Goal: Information Seeking & Learning: Learn about a topic

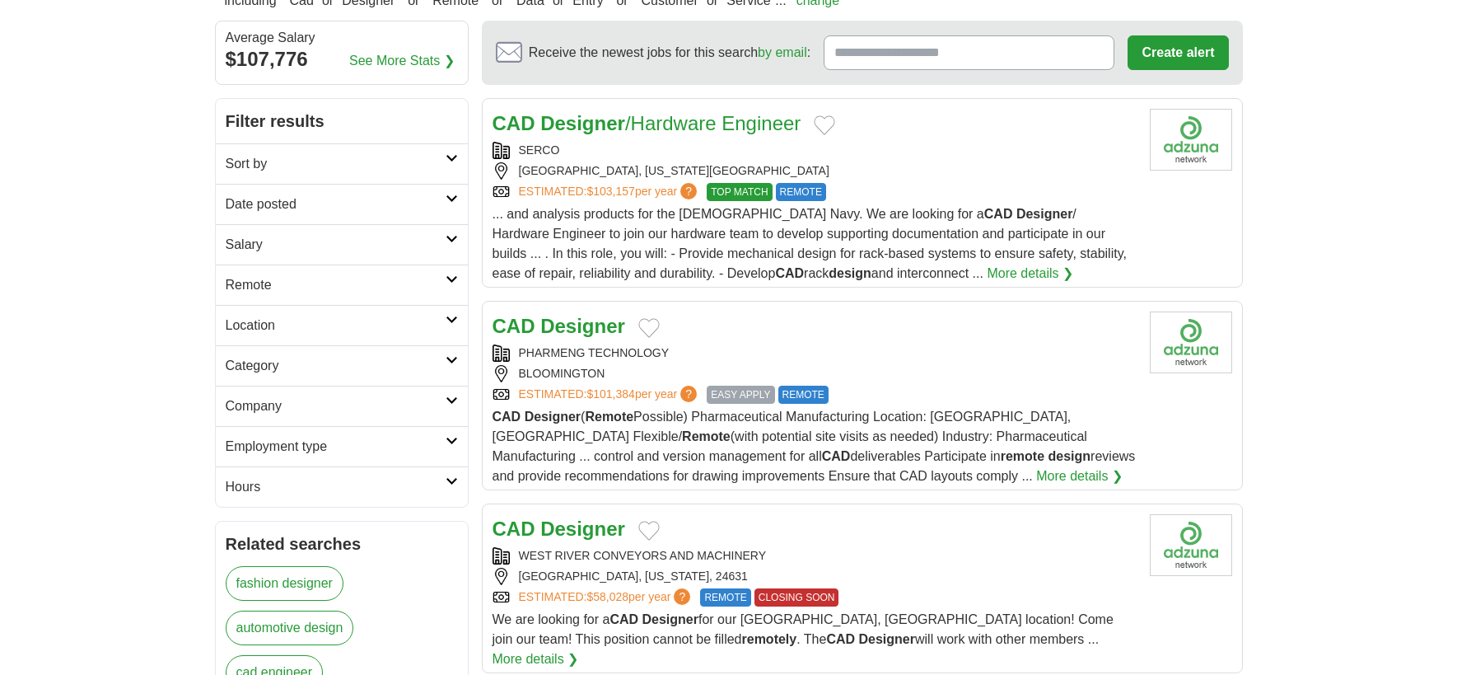
scroll to position [165, 0]
click at [1036, 472] on link "More details ❯" at bounding box center [1079, 475] width 86 height 20
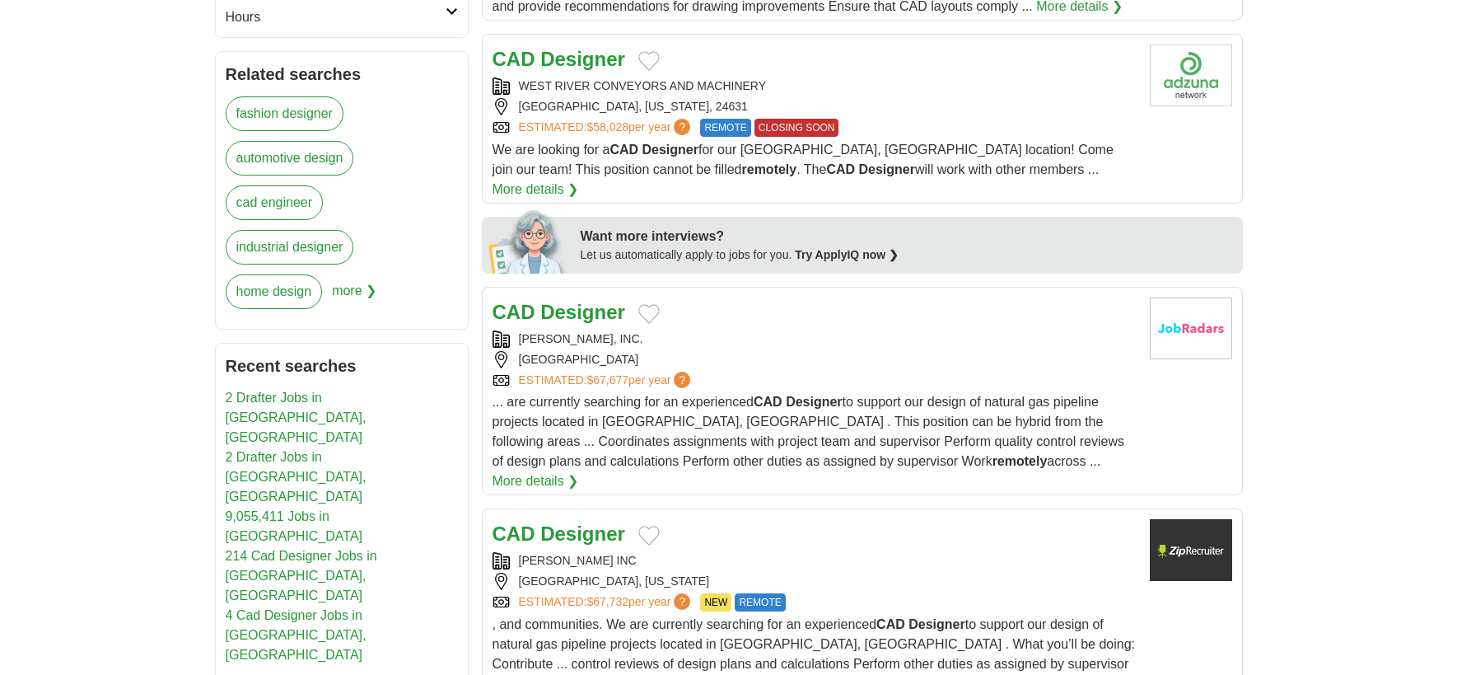
scroll to position [741, 0]
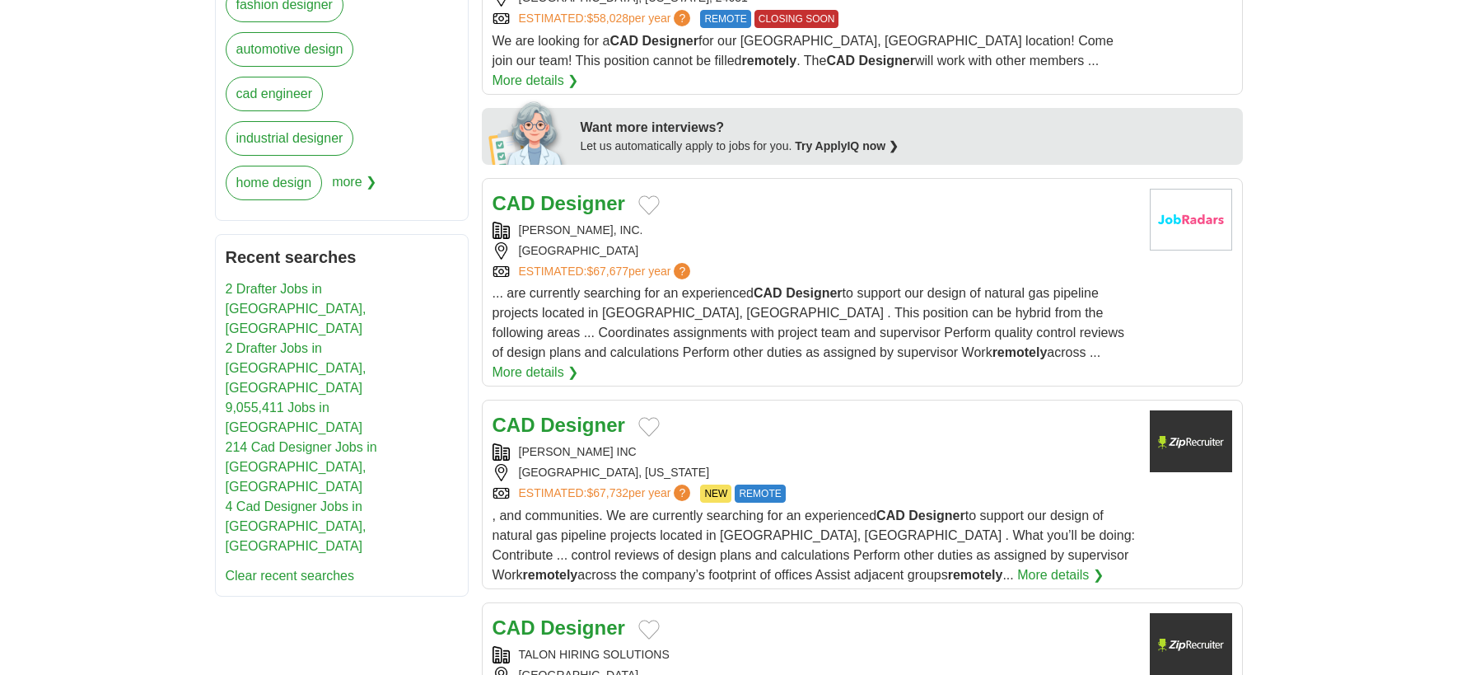
click at [557, 192] on strong "Designer" at bounding box center [582, 203] width 85 height 22
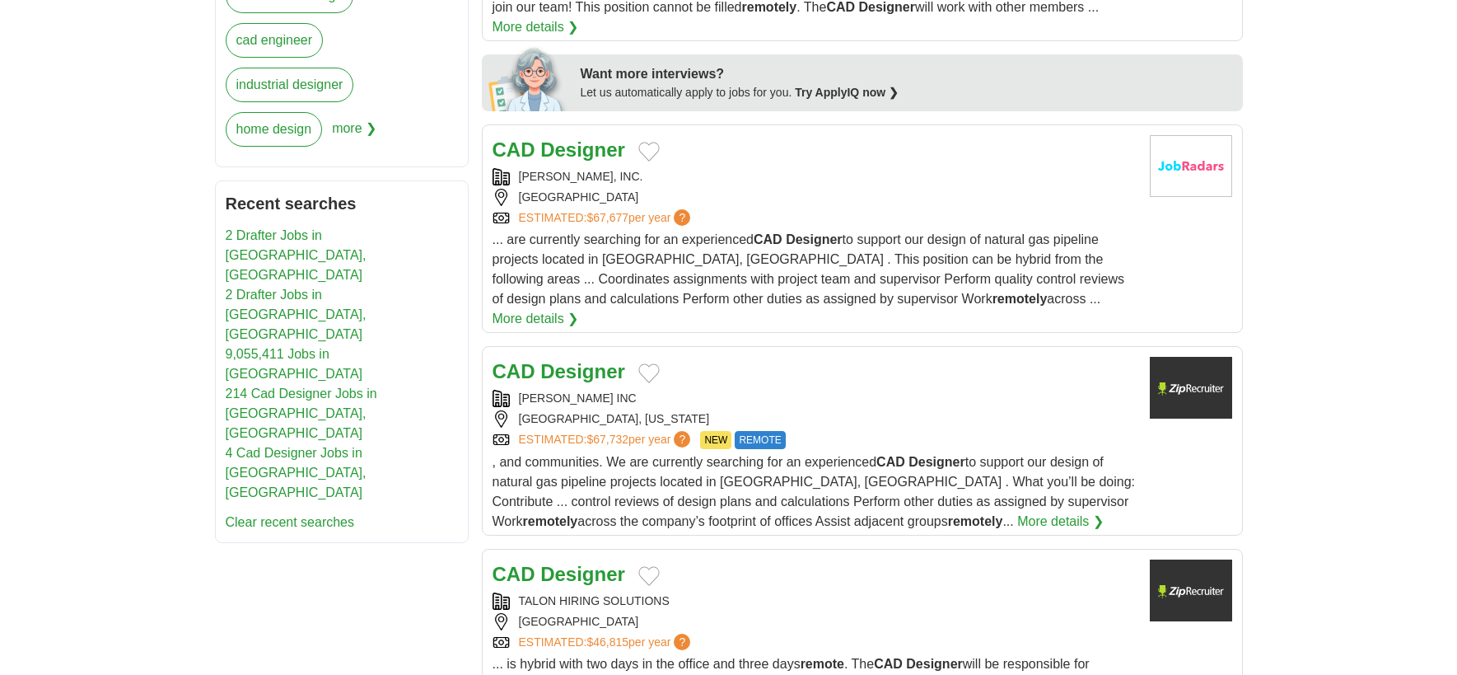
scroll to position [824, 0]
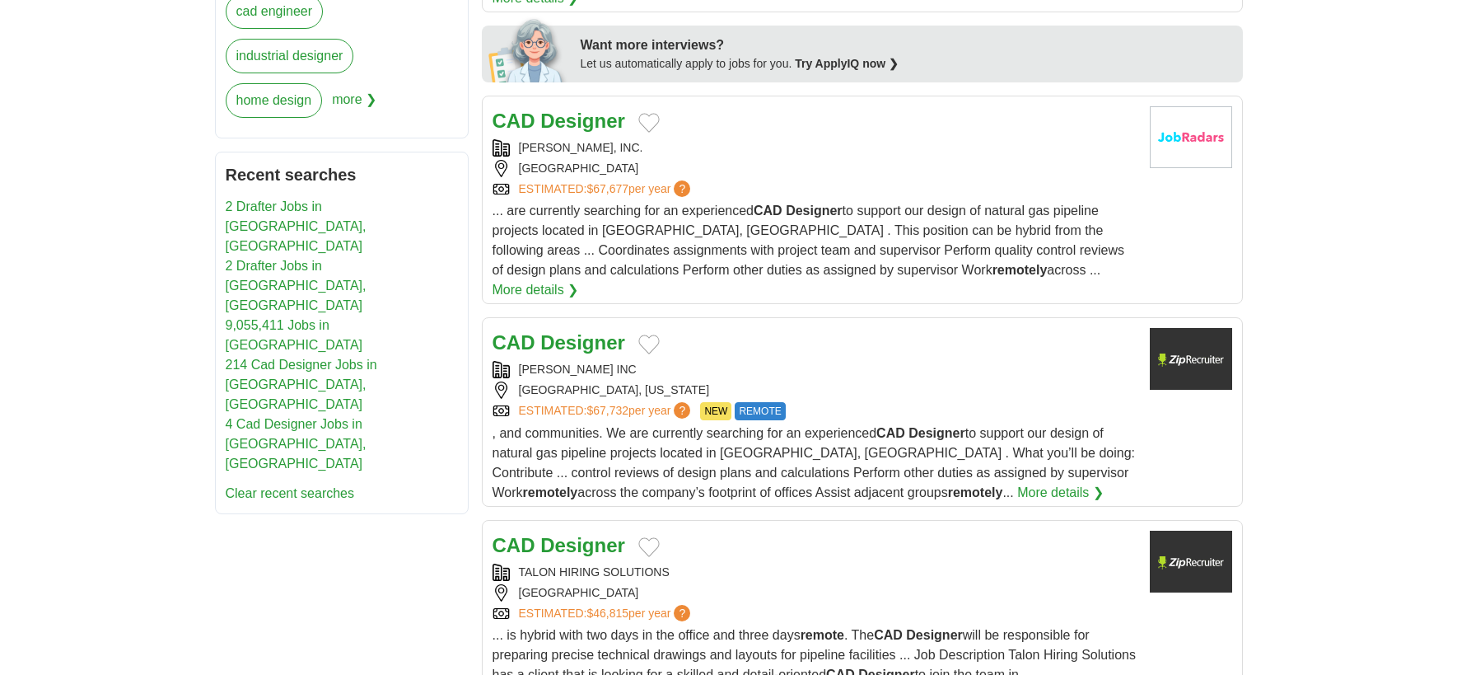
click at [577, 331] on strong "Designer" at bounding box center [582, 342] width 85 height 22
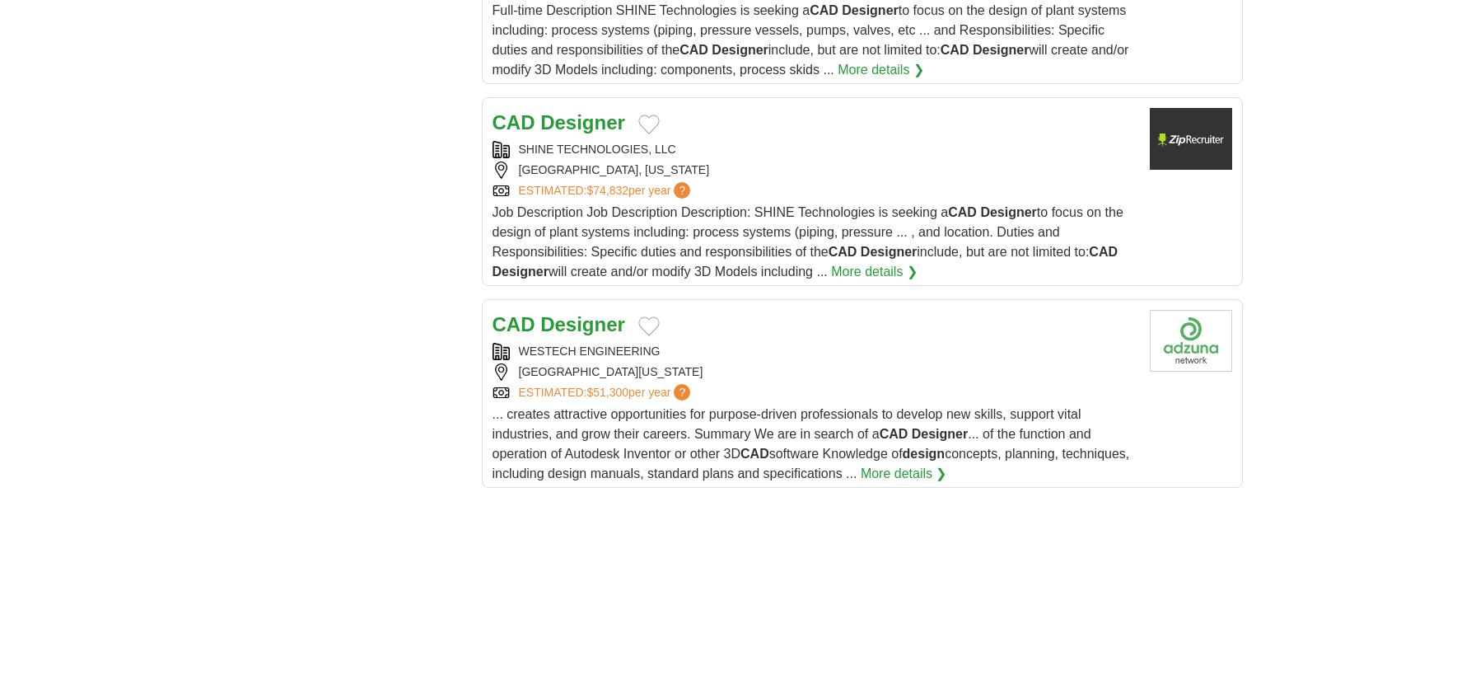
scroll to position [1977, 0]
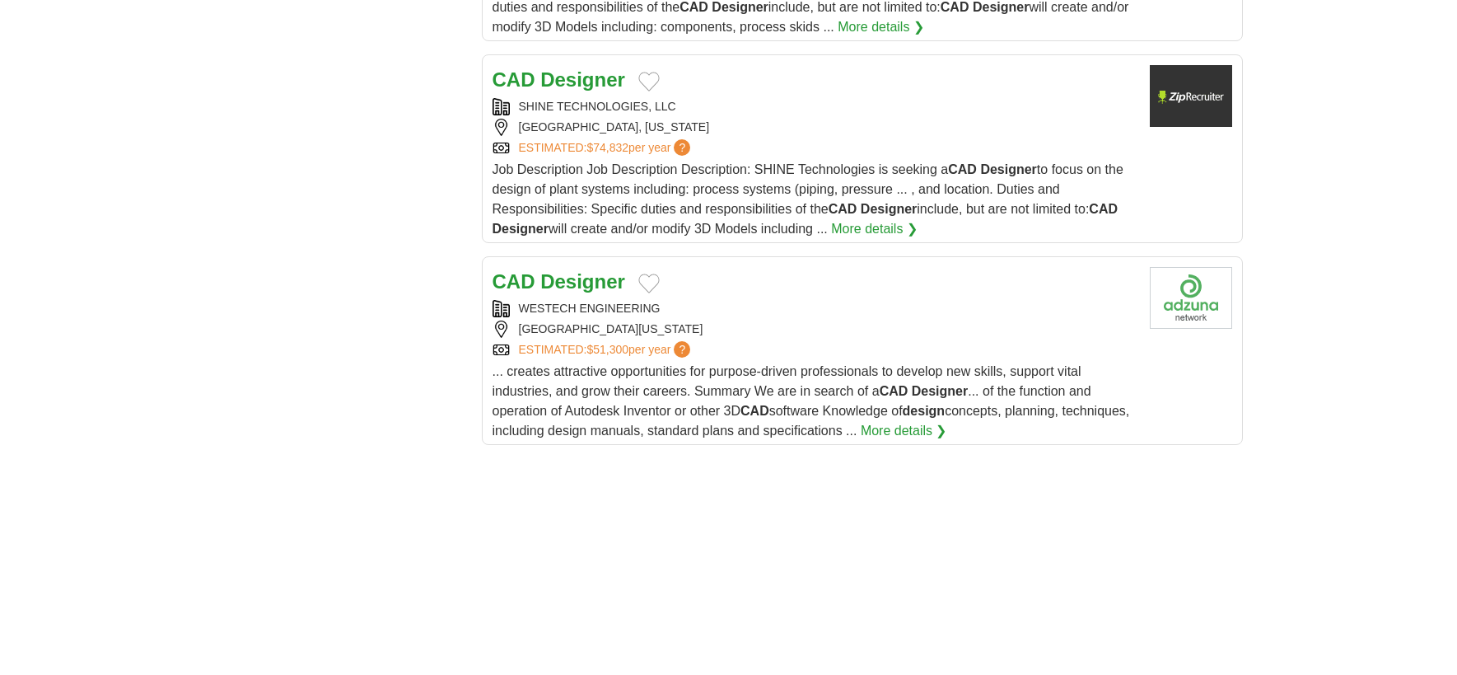
click at [545, 270] on strong "Designer" at bounding box center [582, 281] width 85 height 22
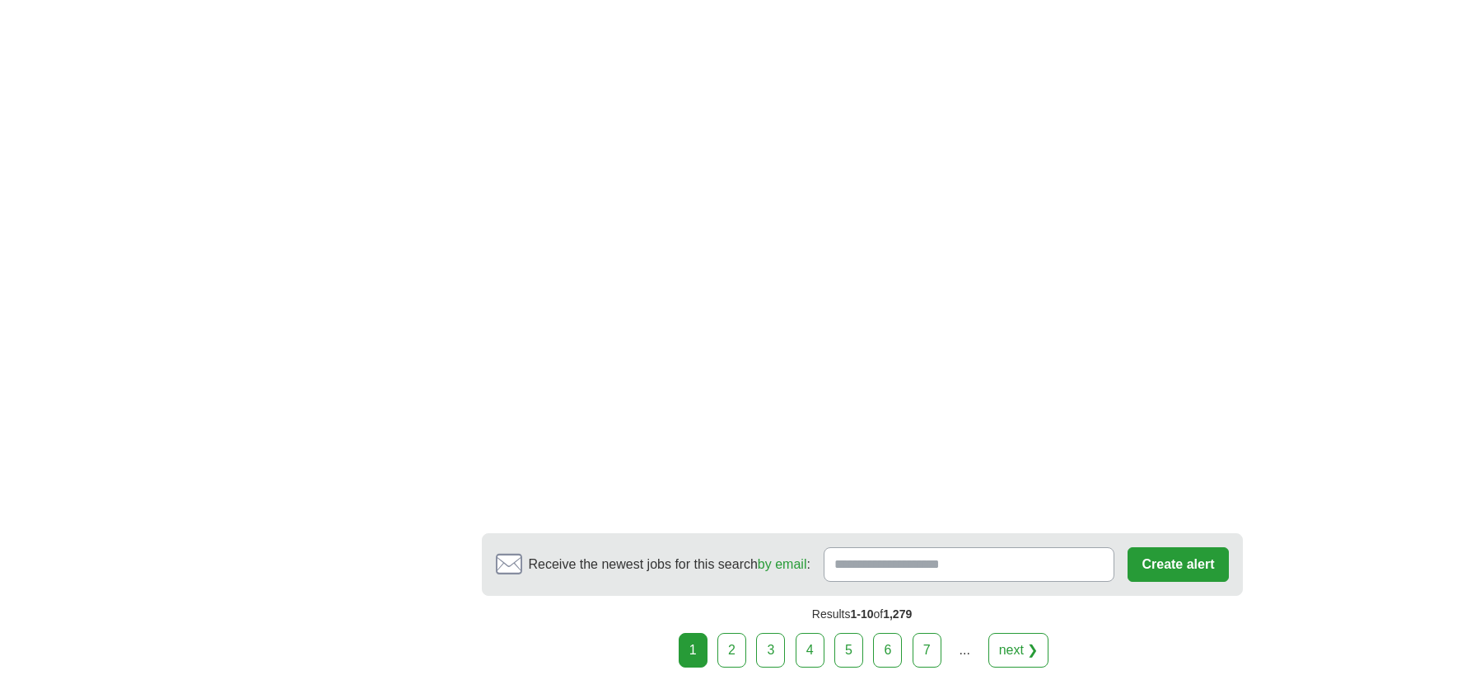
scroll to position [2883, 0]
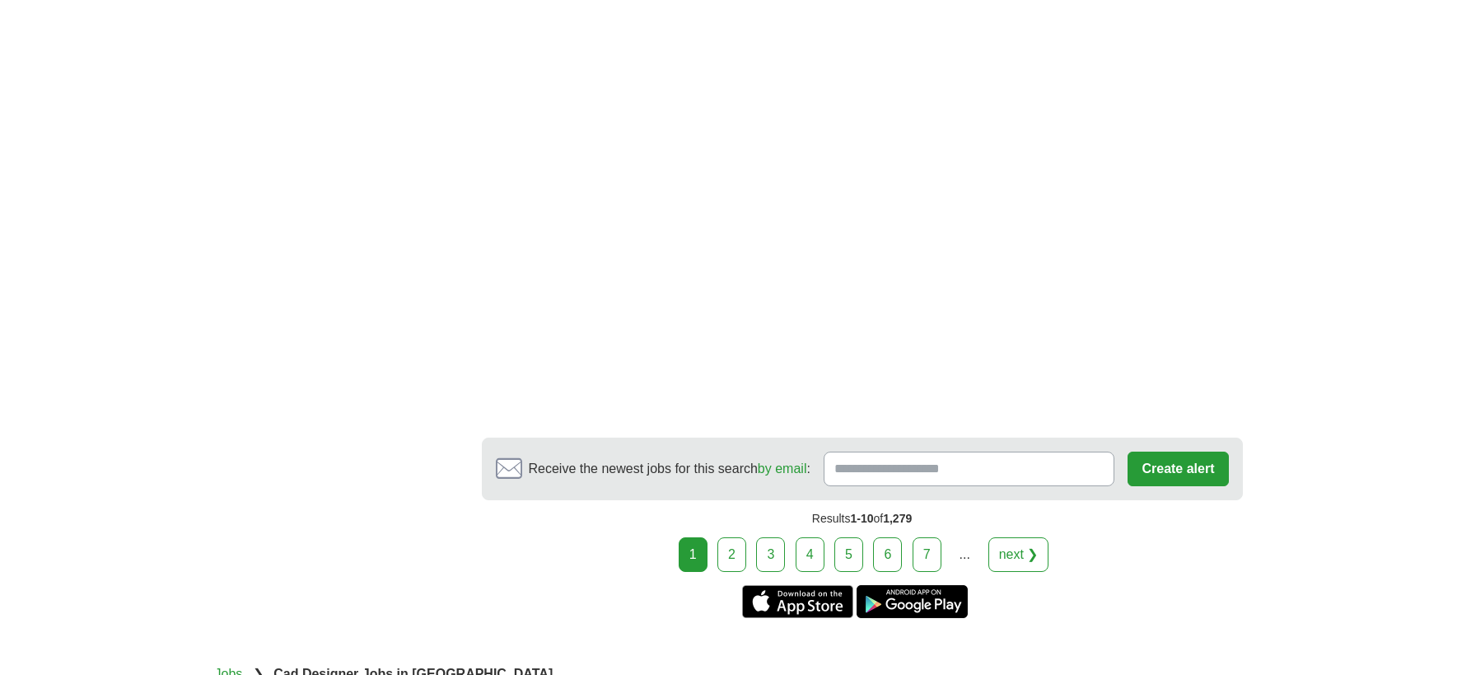
click at [731, 537] on link "2" at bounding box center [731, 554] width 29 height 35
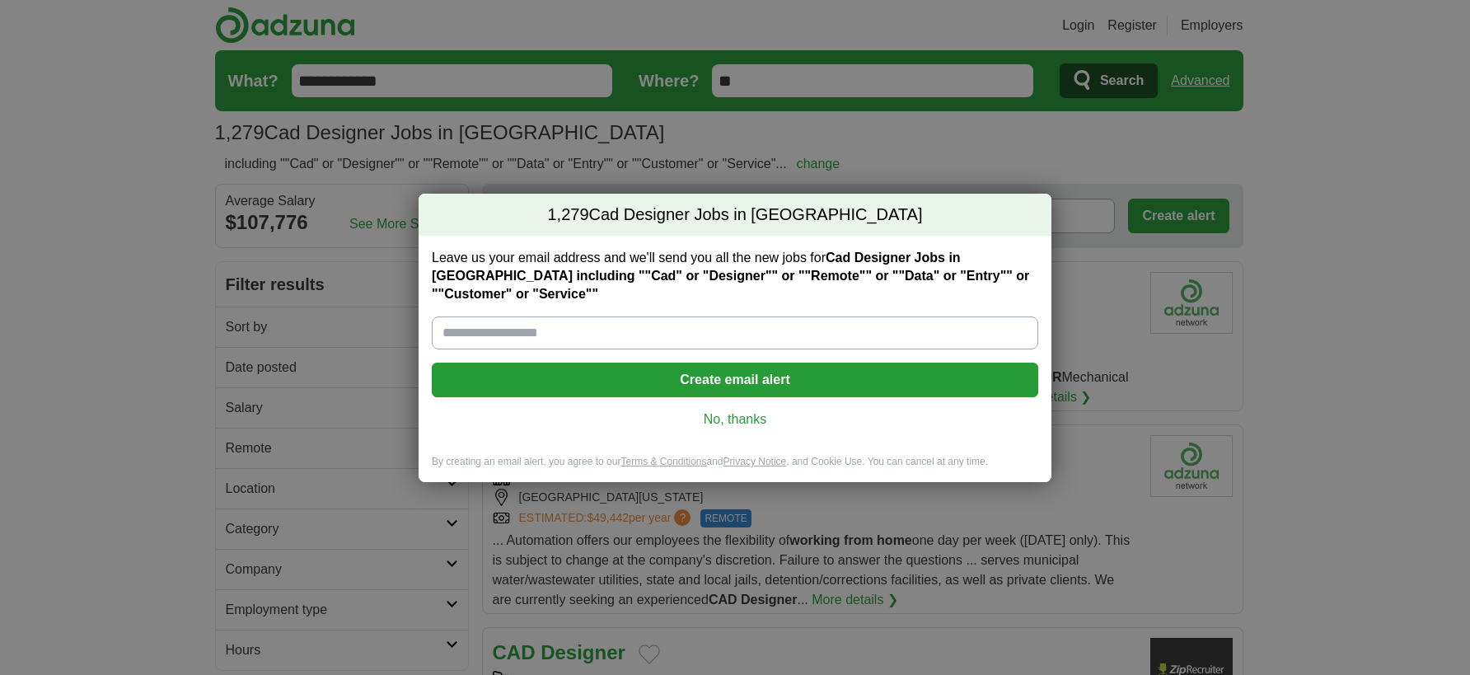
click at [707, 425] on link "No, thanks" at bounding box center [735, 419] width 580 height 18
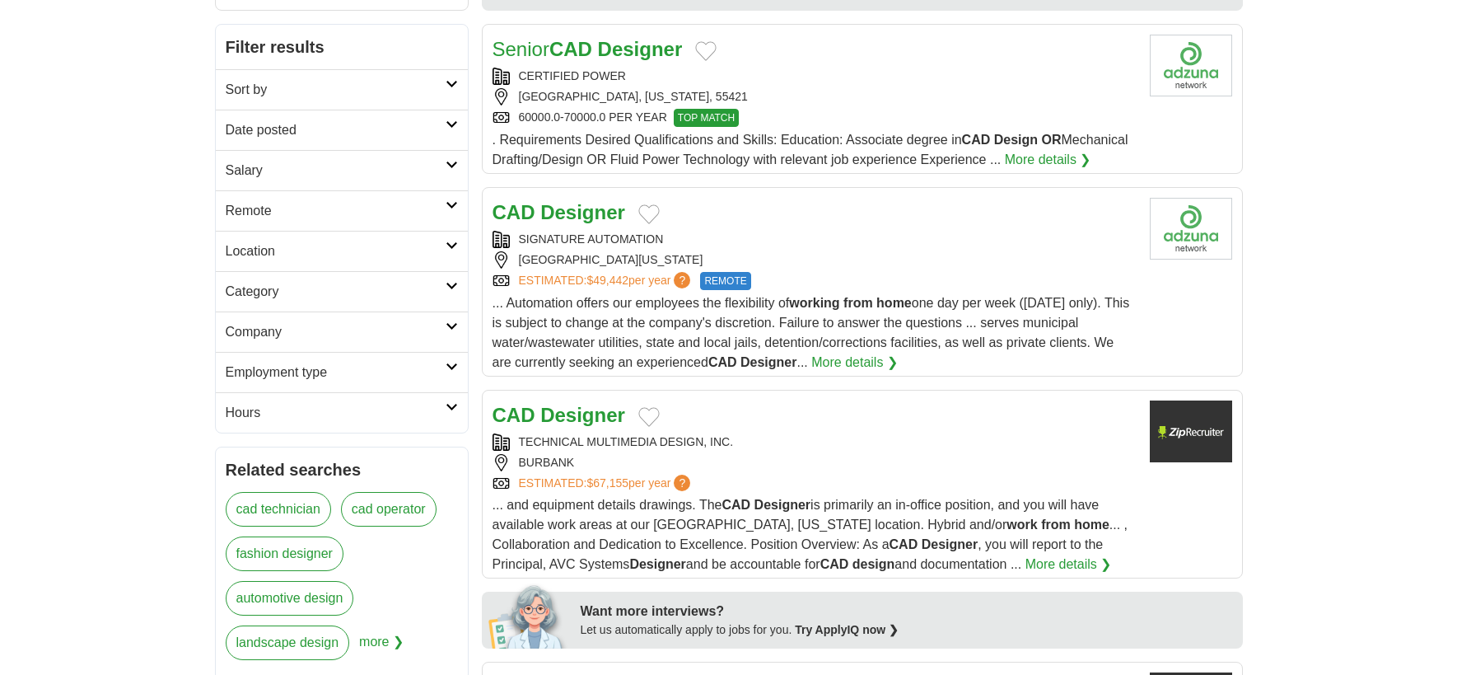
scroll to position [247, 0]
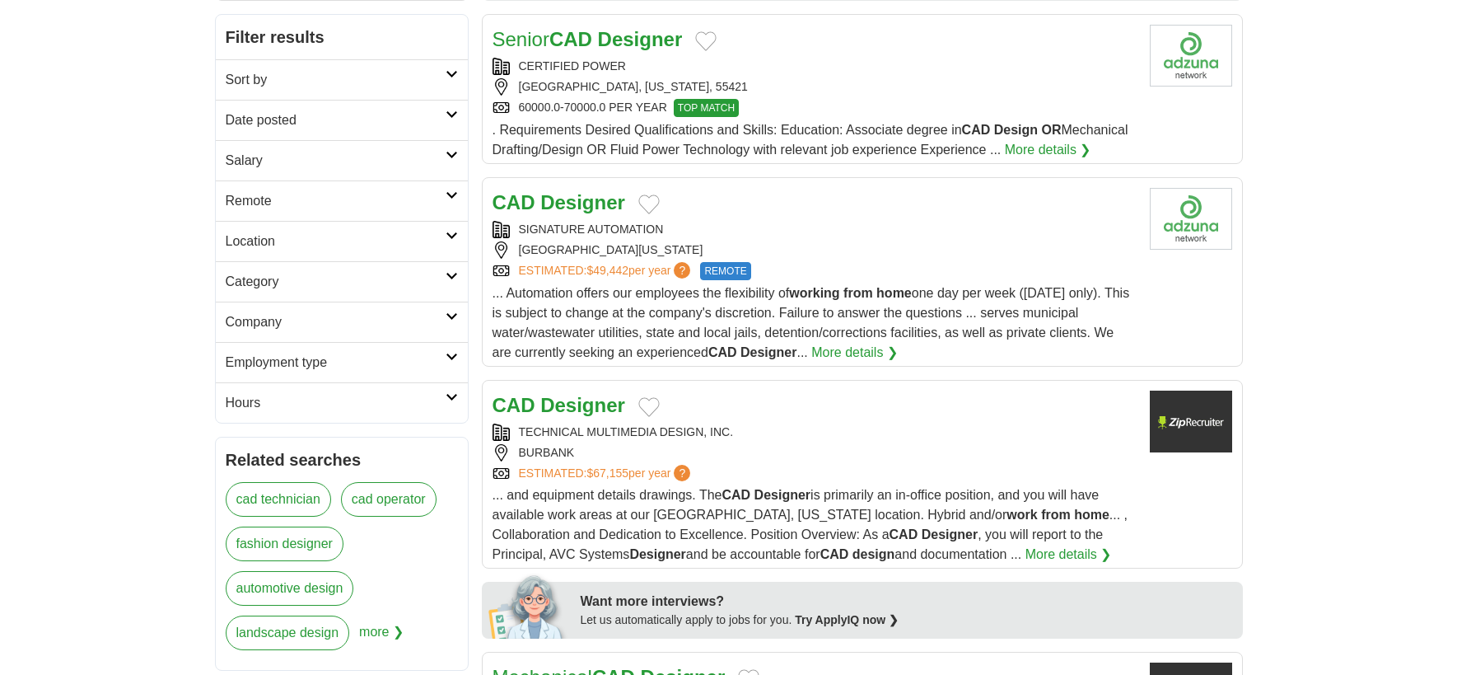
click at [543, 200] on strong "Designer" at bounding box center [582, 202] width 85 height 22
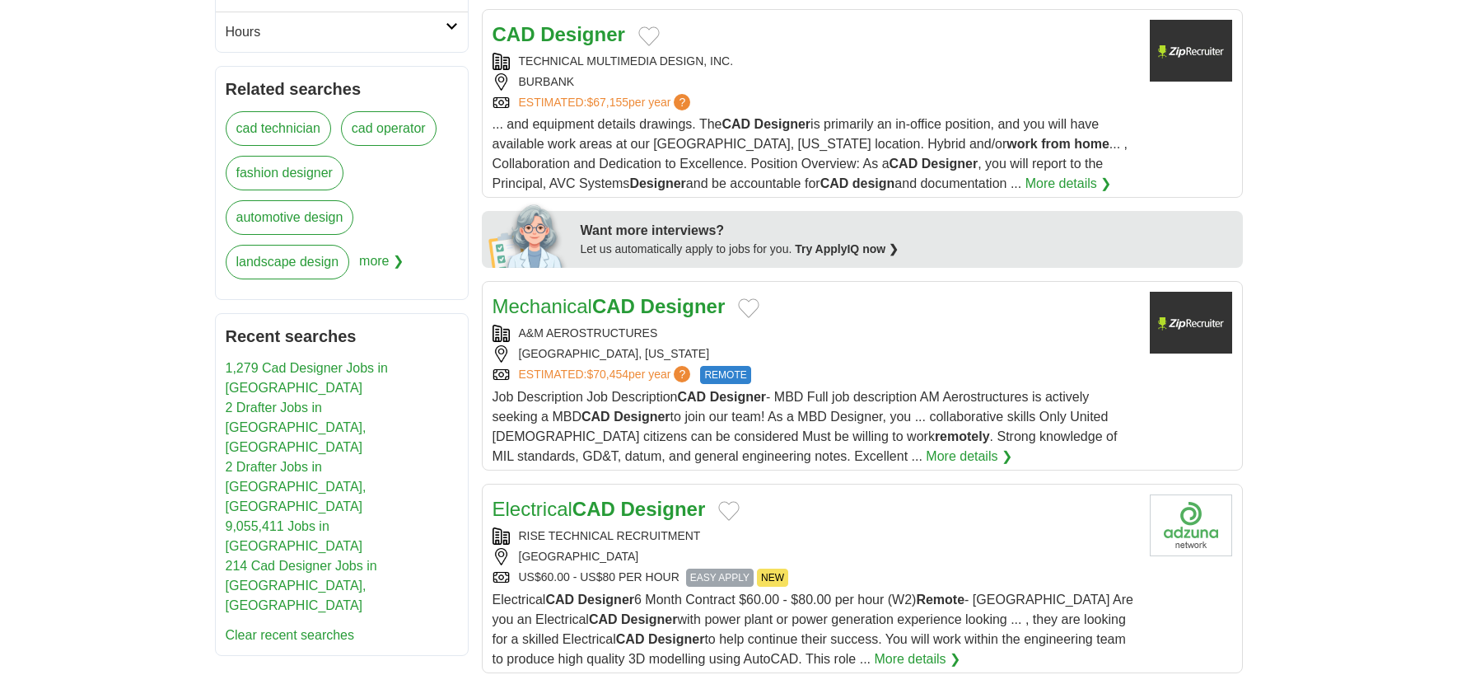
scroll to position [659, 0]
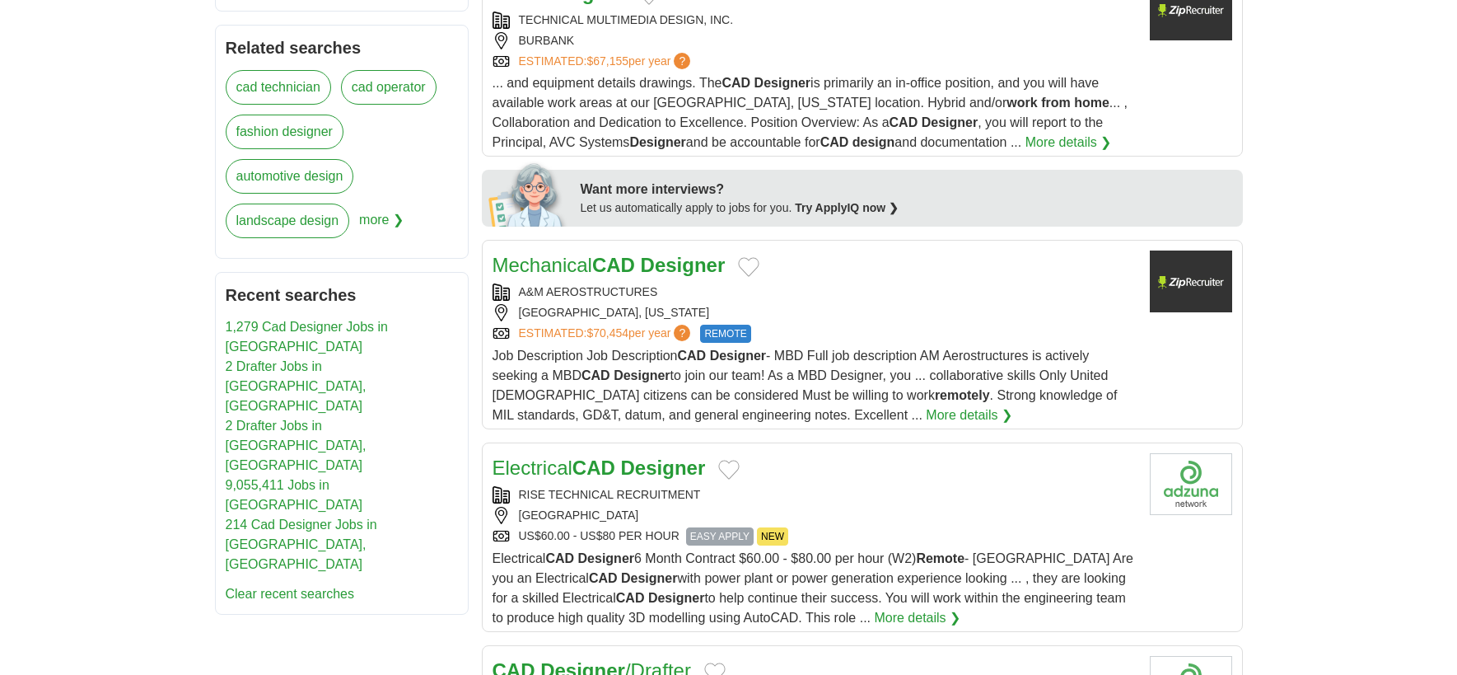
click at [588, 264] on link "Mechanical CAD Designer" at bounding box center [609, 265] width 233 height 22
click at [926, 414] on link "More details ❯" at bounding box center [969, 415] width 86 height 20
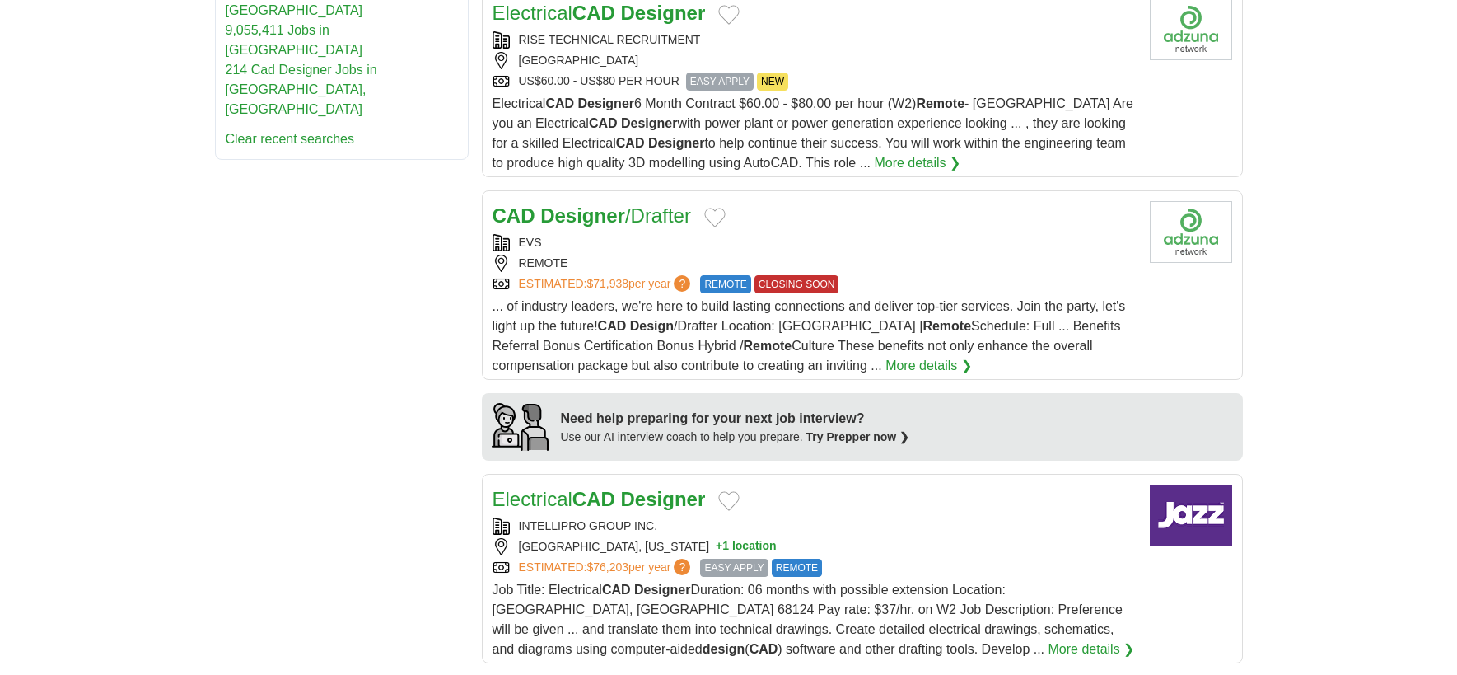
scroll to position [1153, 0]
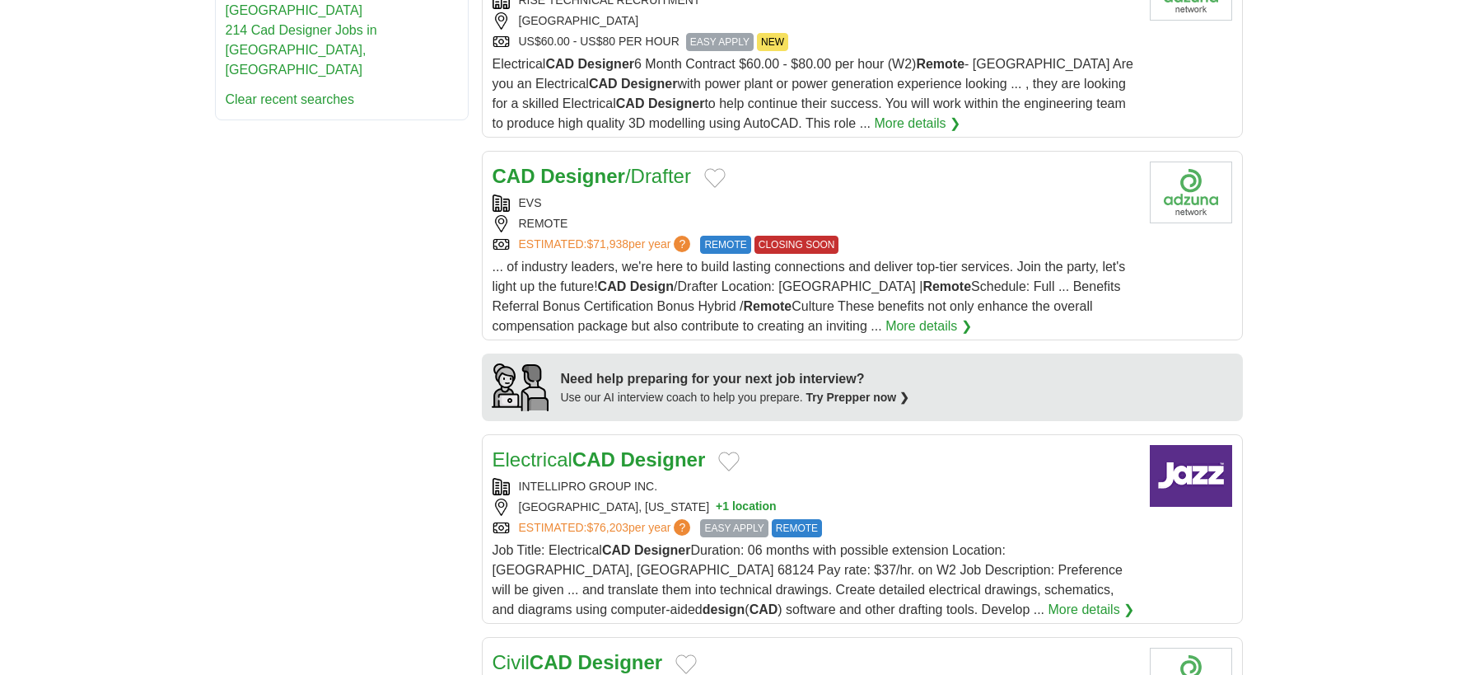
click at [551, 178] on strong "Designer" at bounding box center [582, 176] width 85 height 22
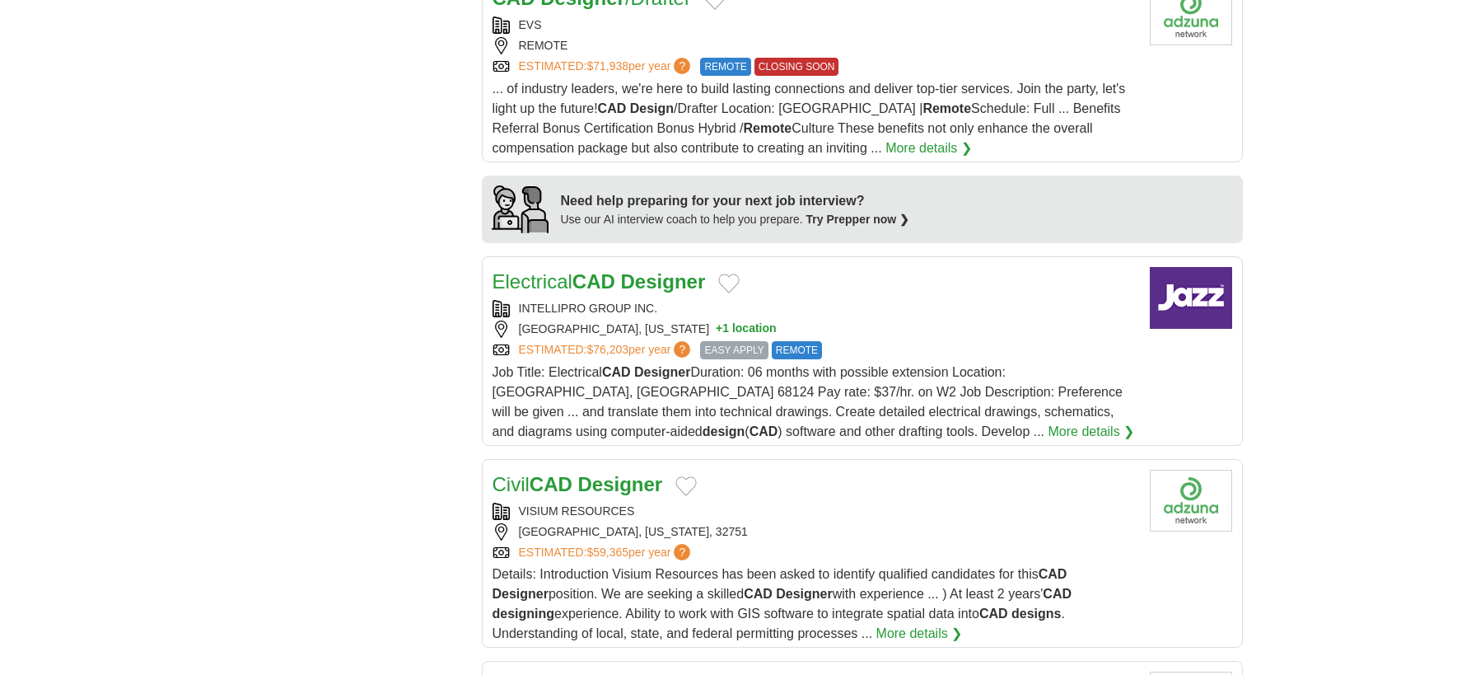
scroll to position [1400, 0]
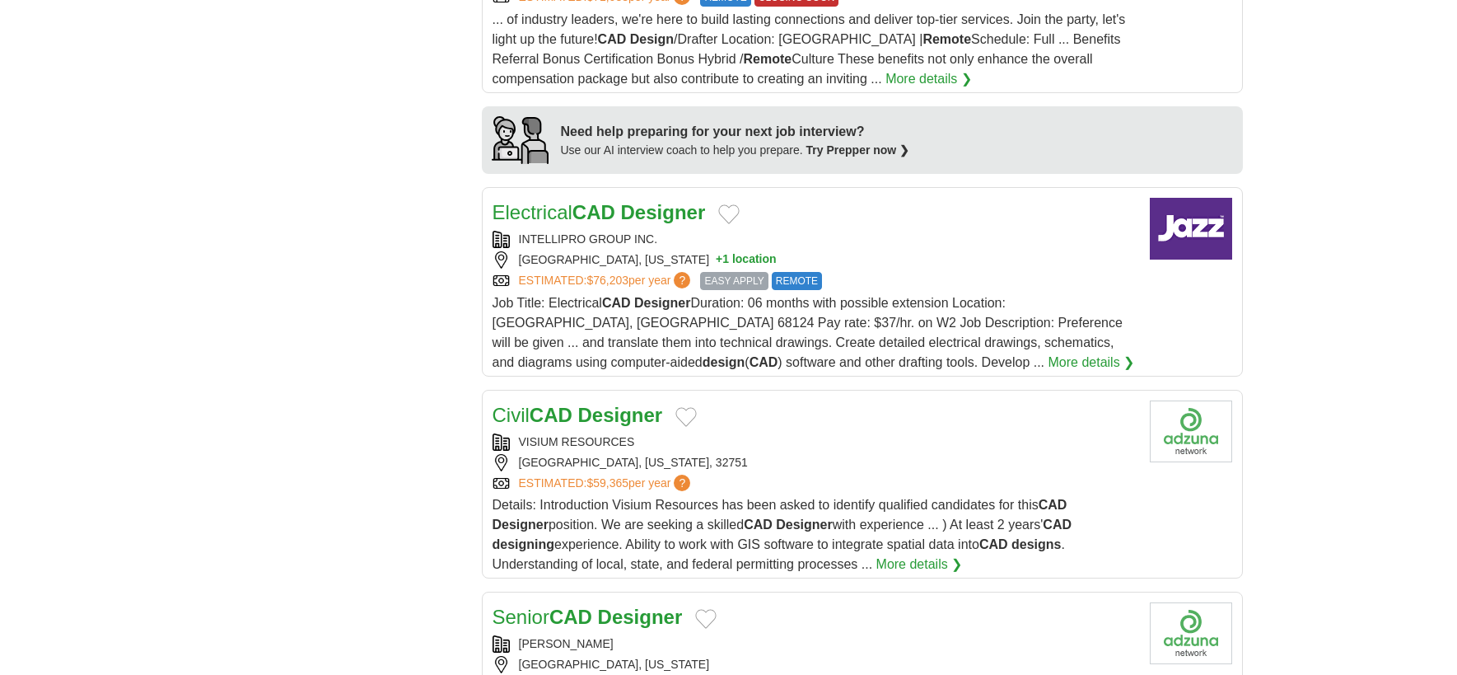
click at [563, 217] on link "Electrical CAD Designer" at bounding box center [599, 212] width 213 height 22
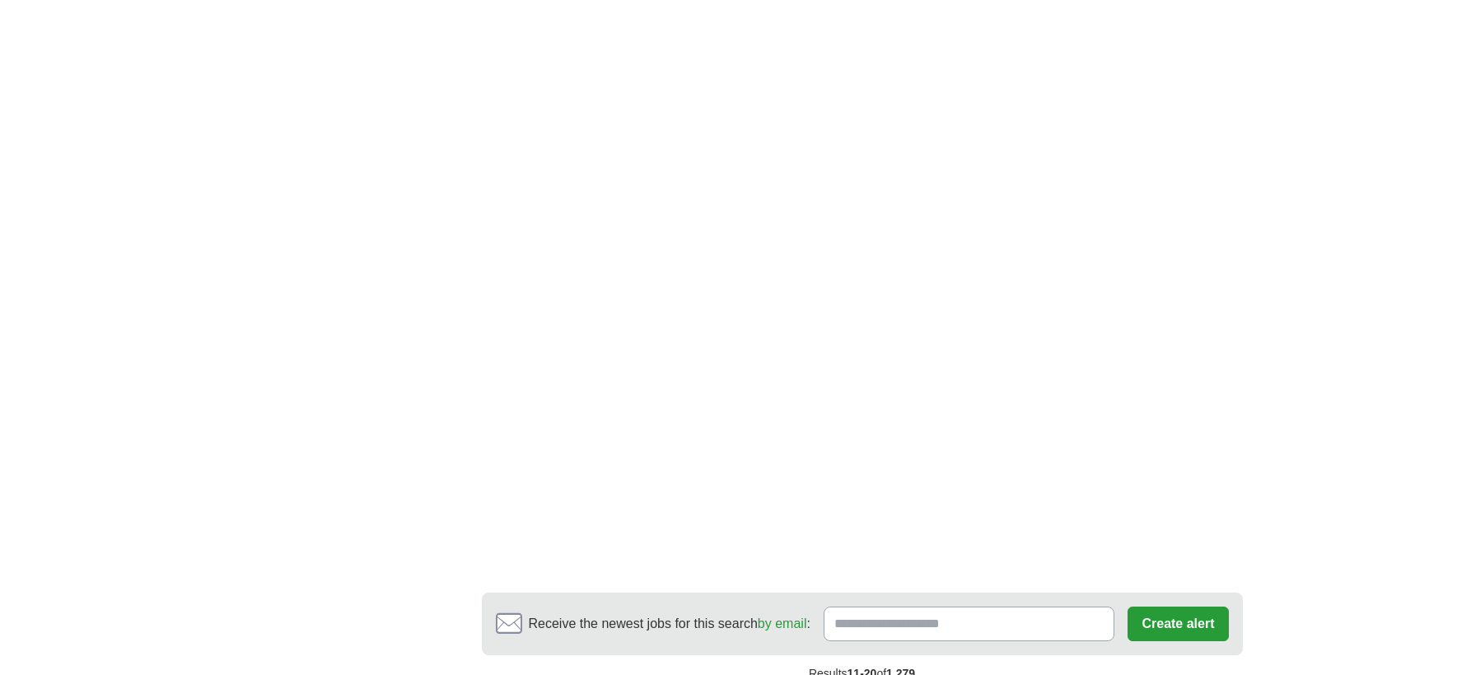
scroll to position [2801, 0]
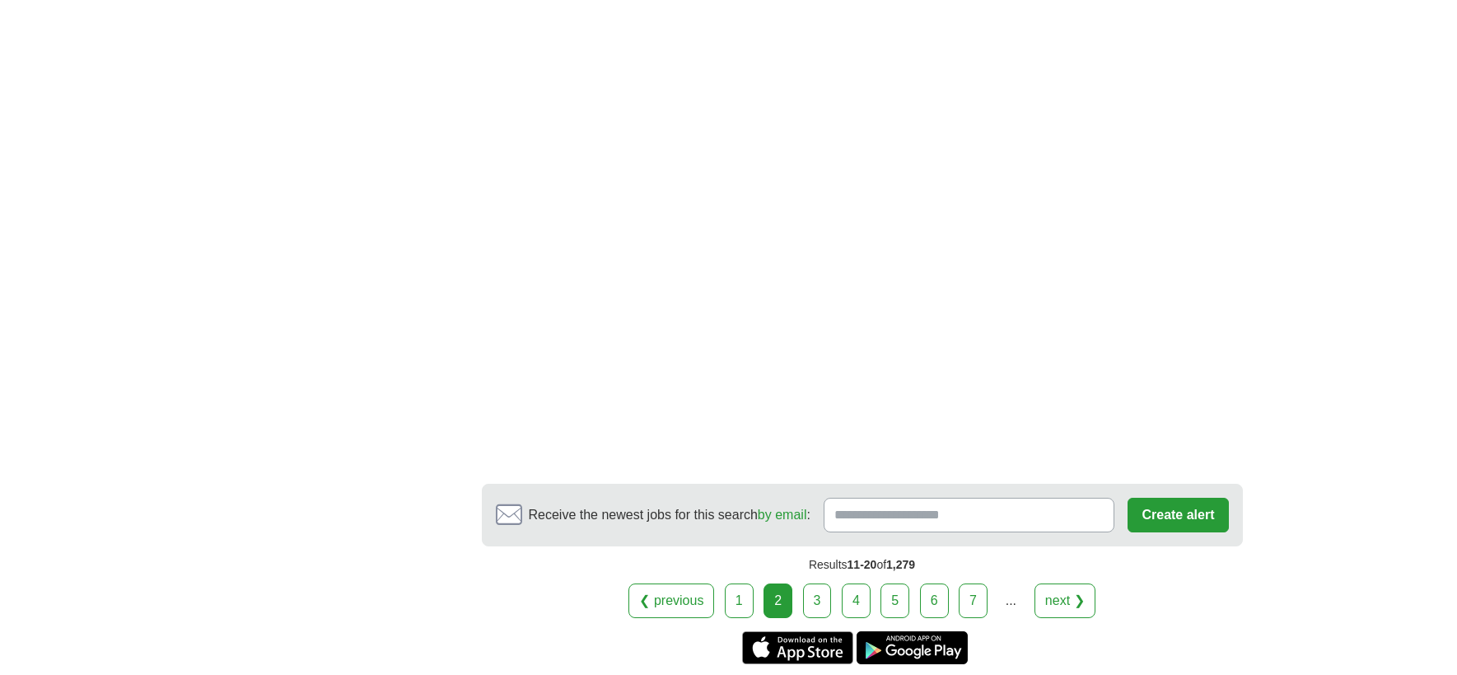
click at [814, 583] on link "3" at bounding box center [817, 600] width 29 height 35
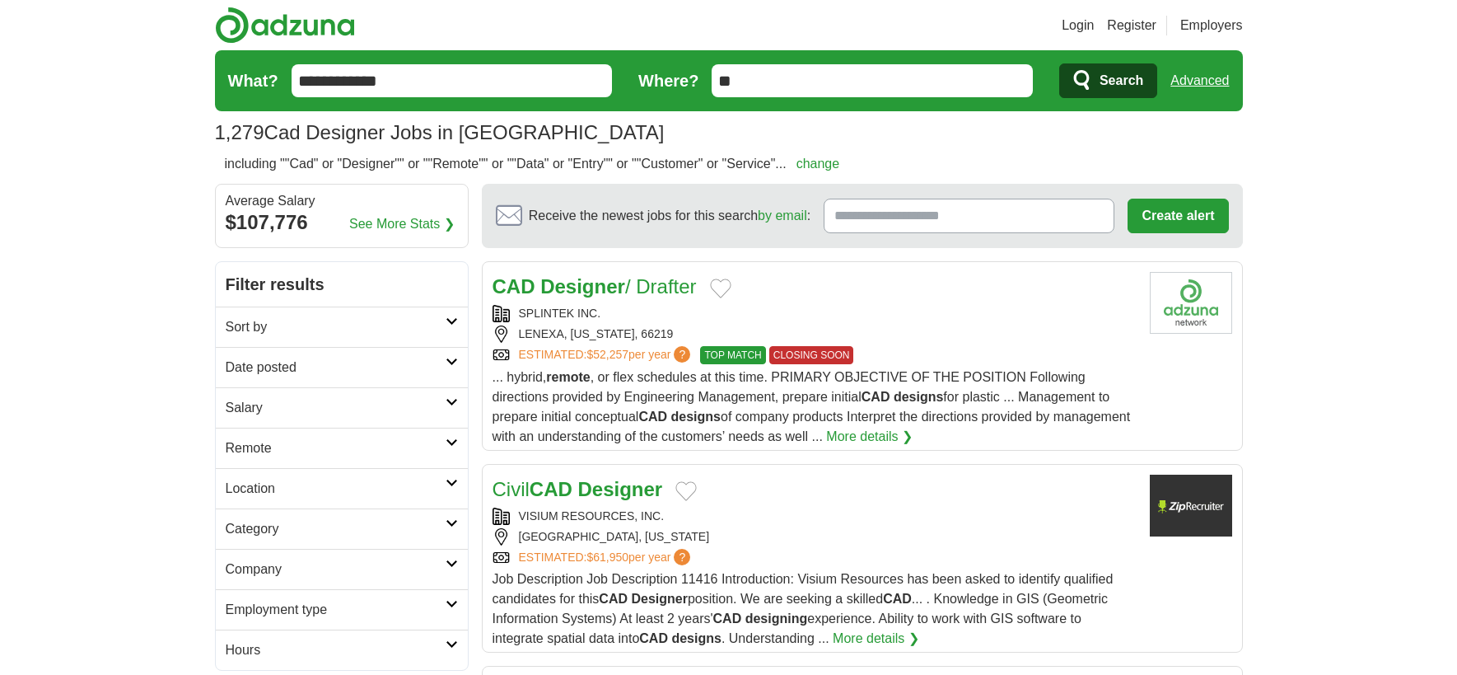
click at [558, 287] on strong "Designer" at bounding box center [582, 286] width 85 height 22
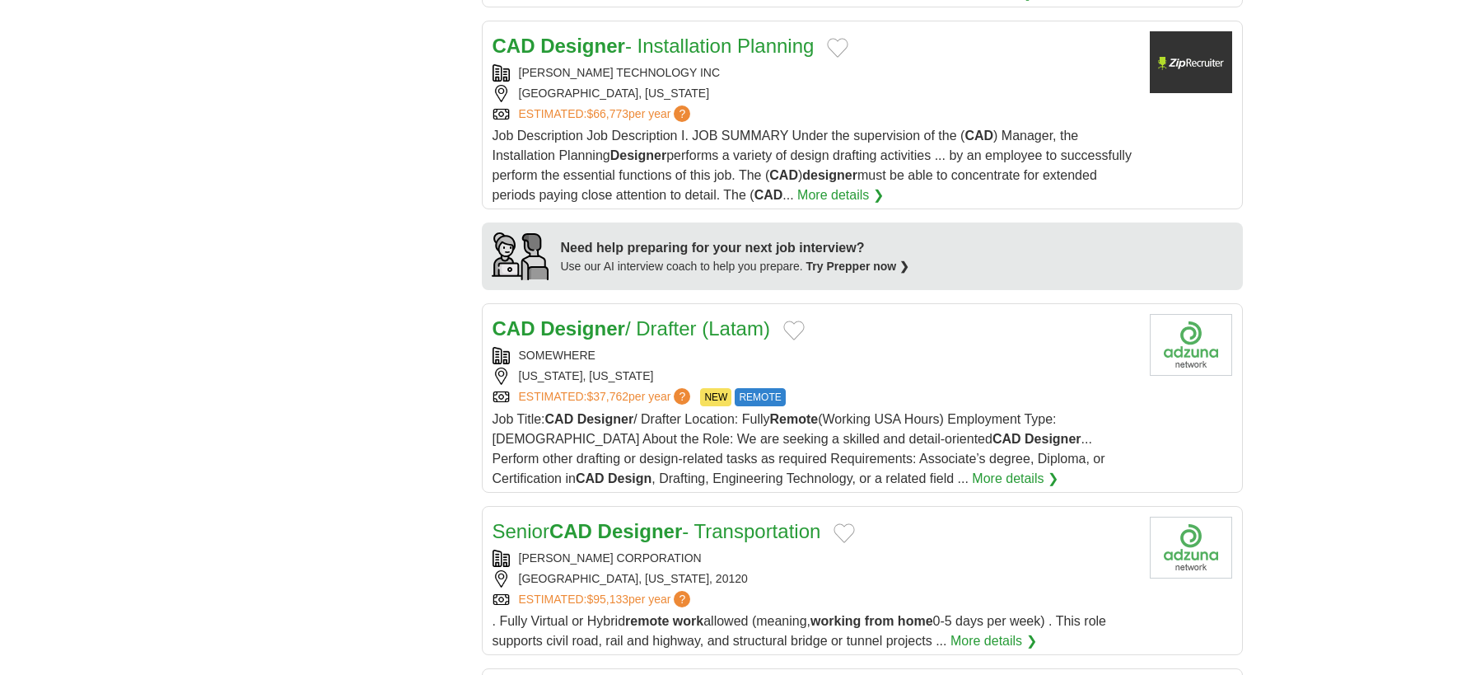
scroll to position [1400, 0]
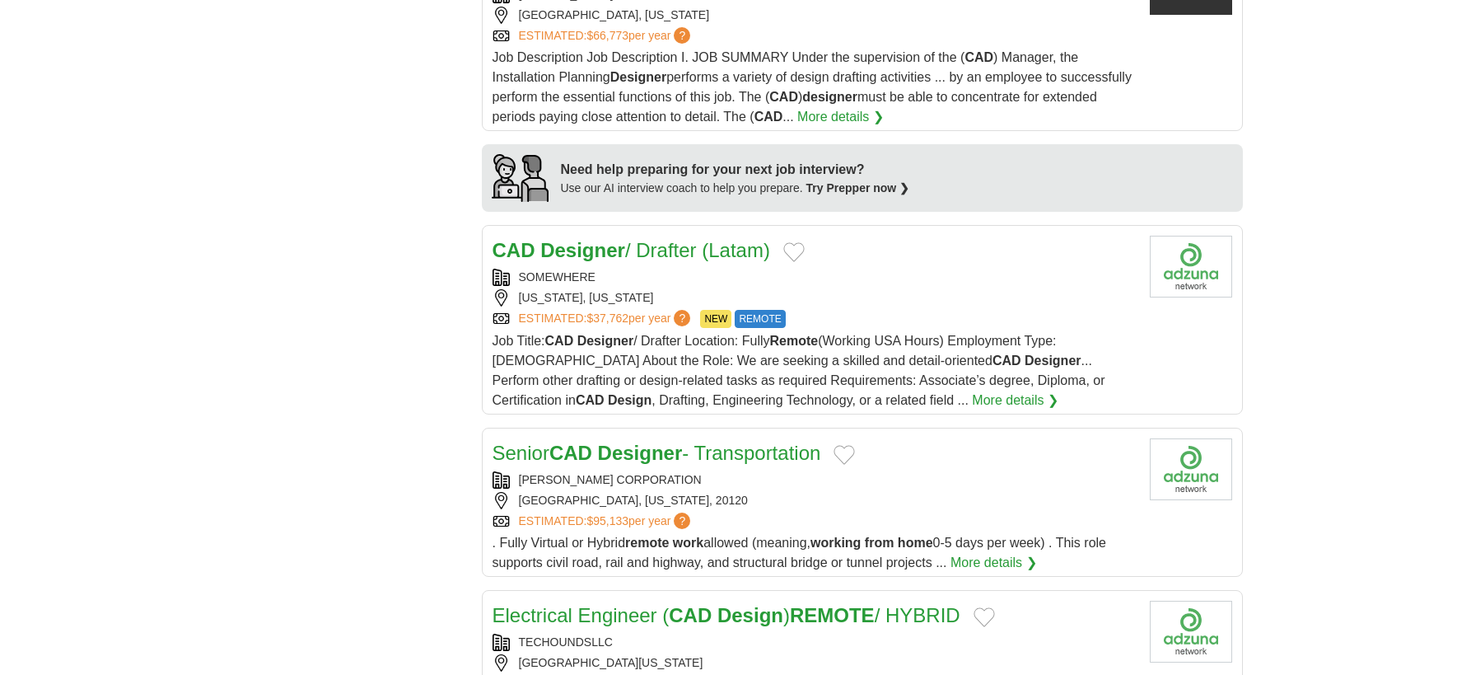
click at [580, 252] on strong "Designer" at bounding box center [582, 250] width 85 height 22
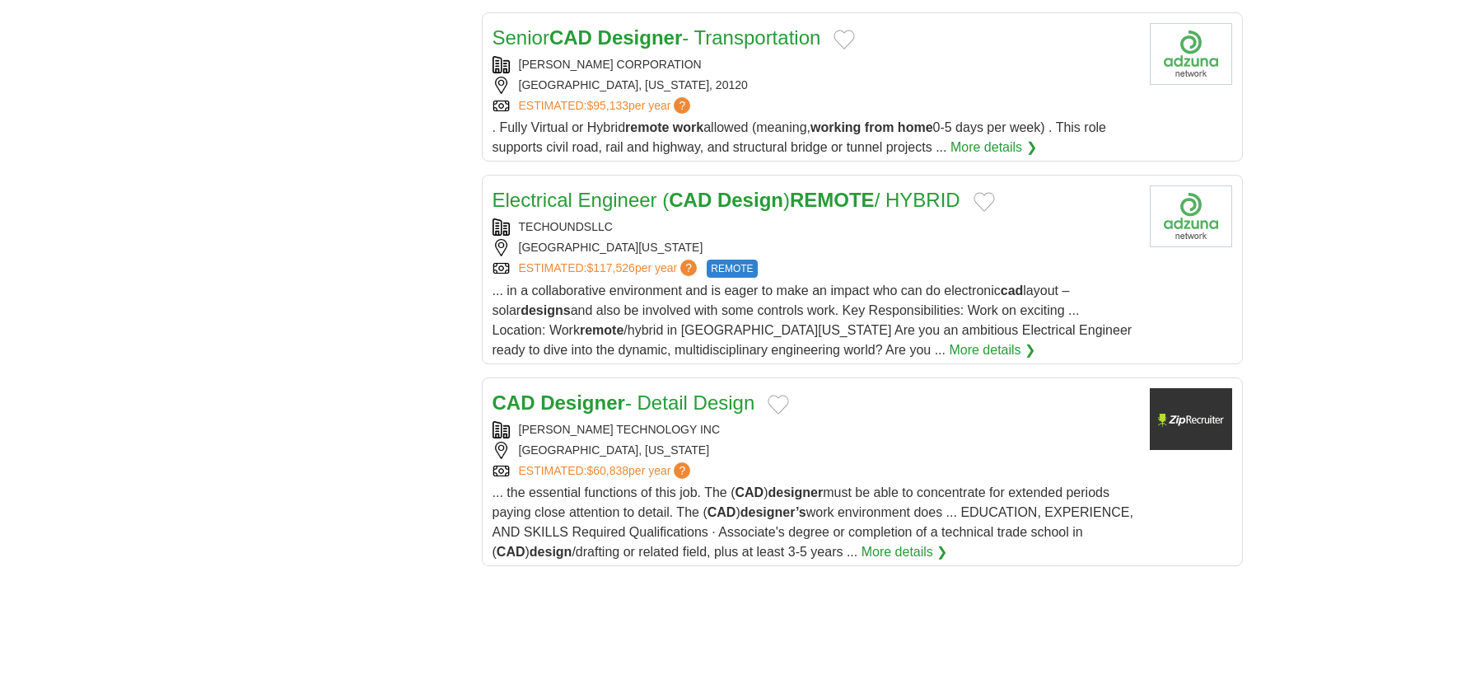
scroll to position [1812, 0]
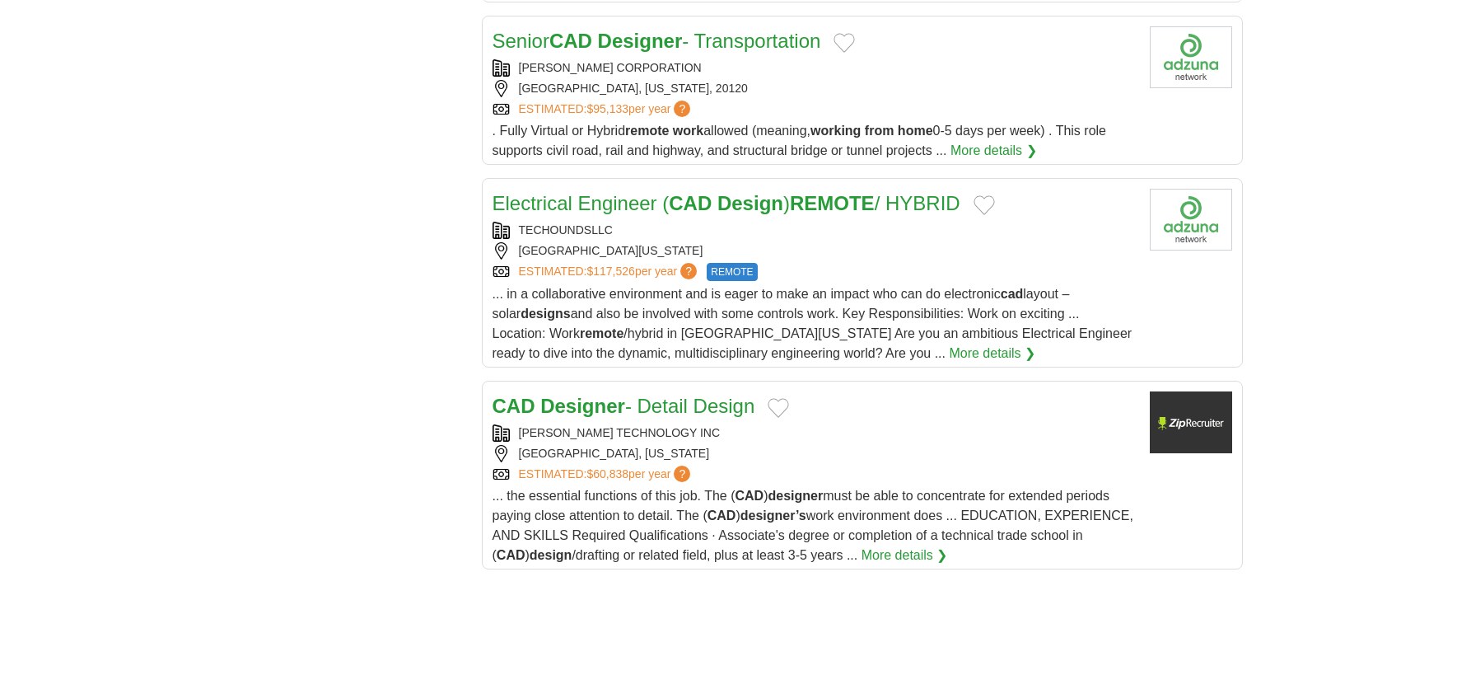
click at [551, 203] on link "Electrical Engineer ( CAD Design ) REMOTE / HYBRID" at bounding box center [727, 203] width 468 height 22
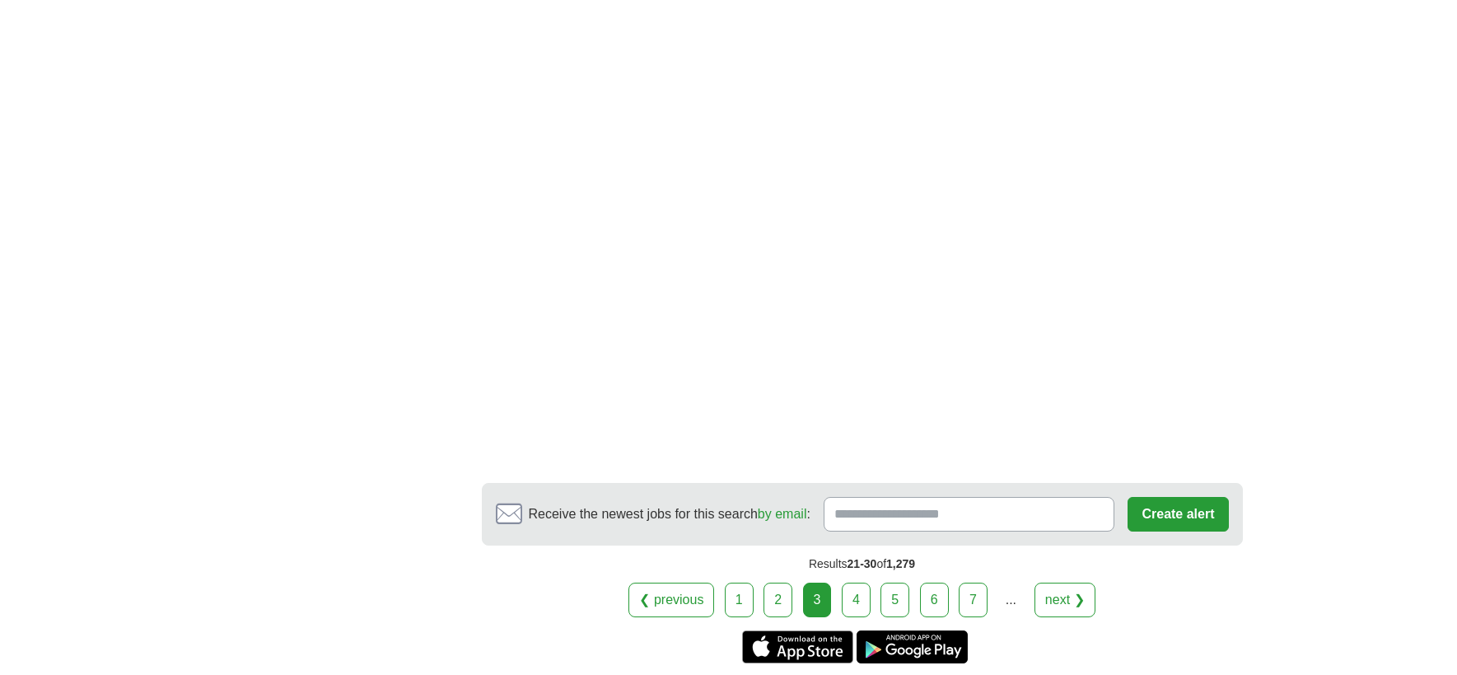
scroll to position [2801, 0]
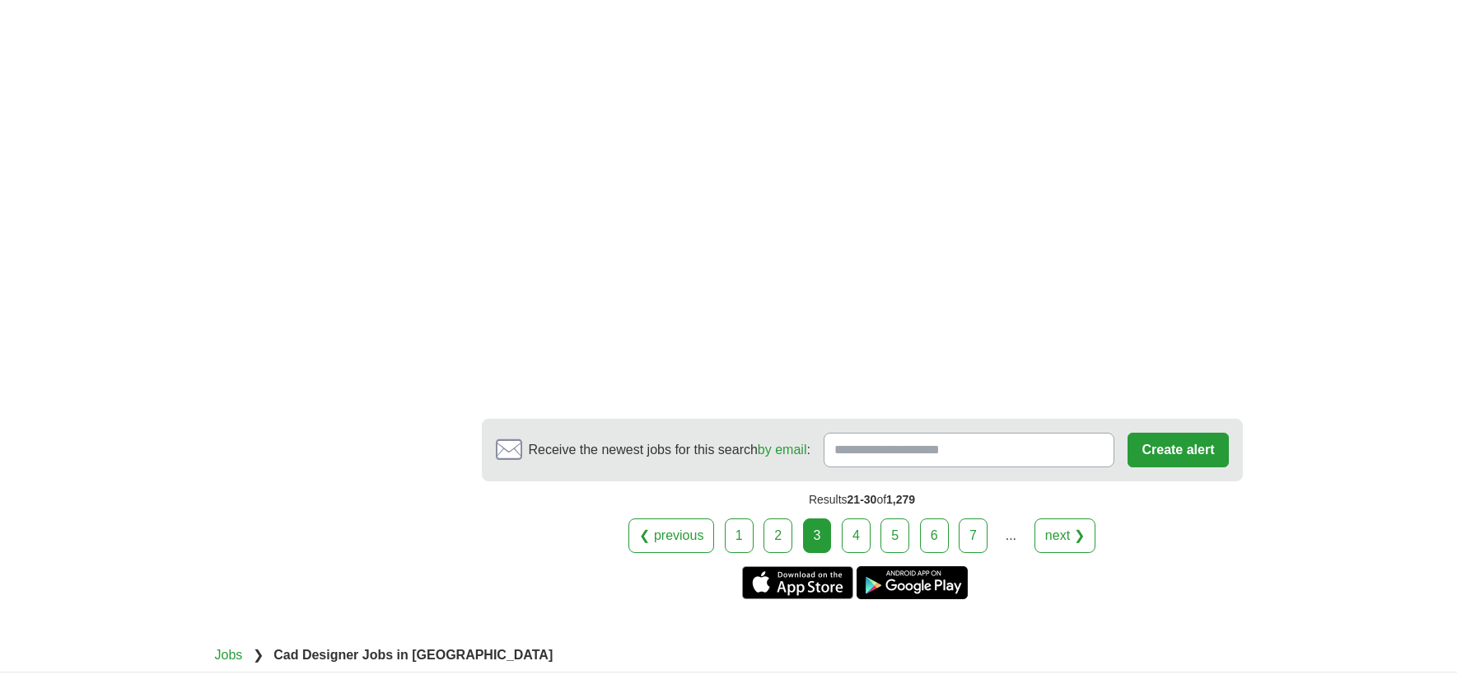
click at [853, 536] on link "4" at bounding box center [856, 535] width 29 height 35
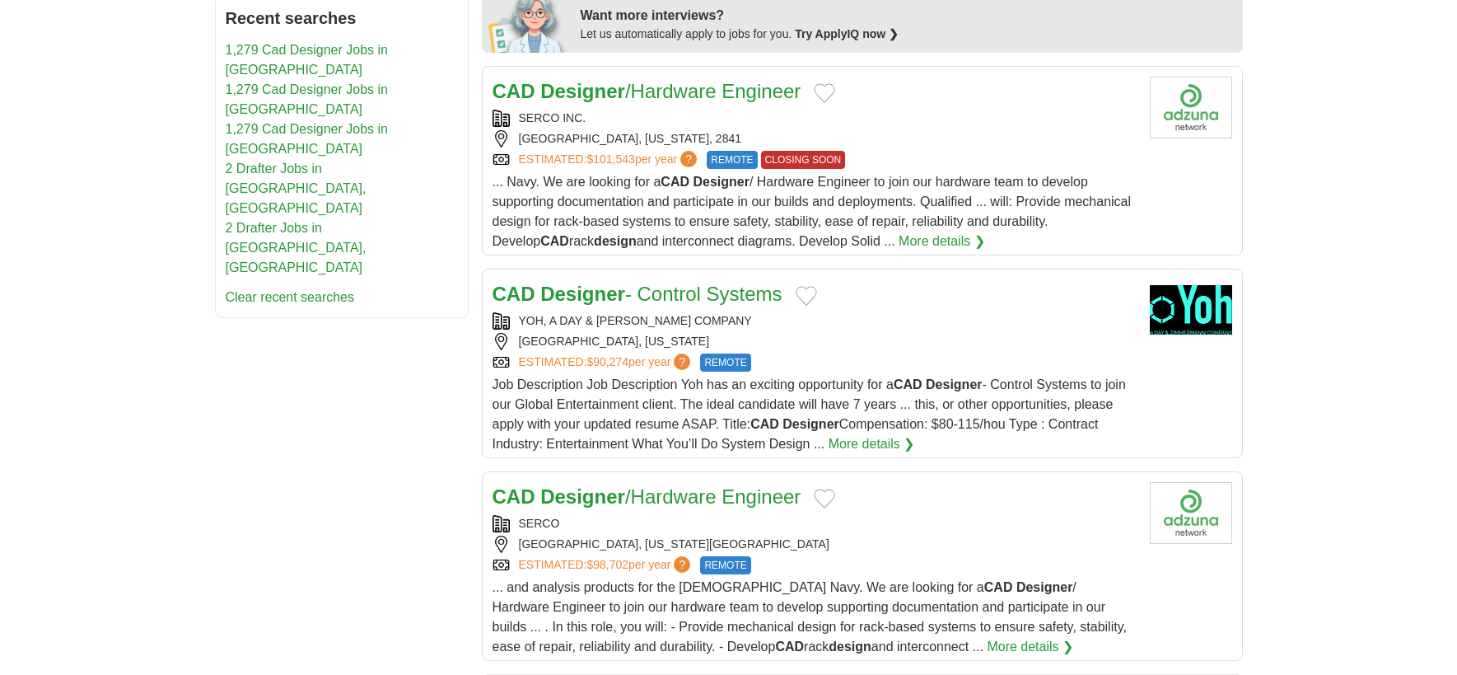
scroll to position [906, 0]
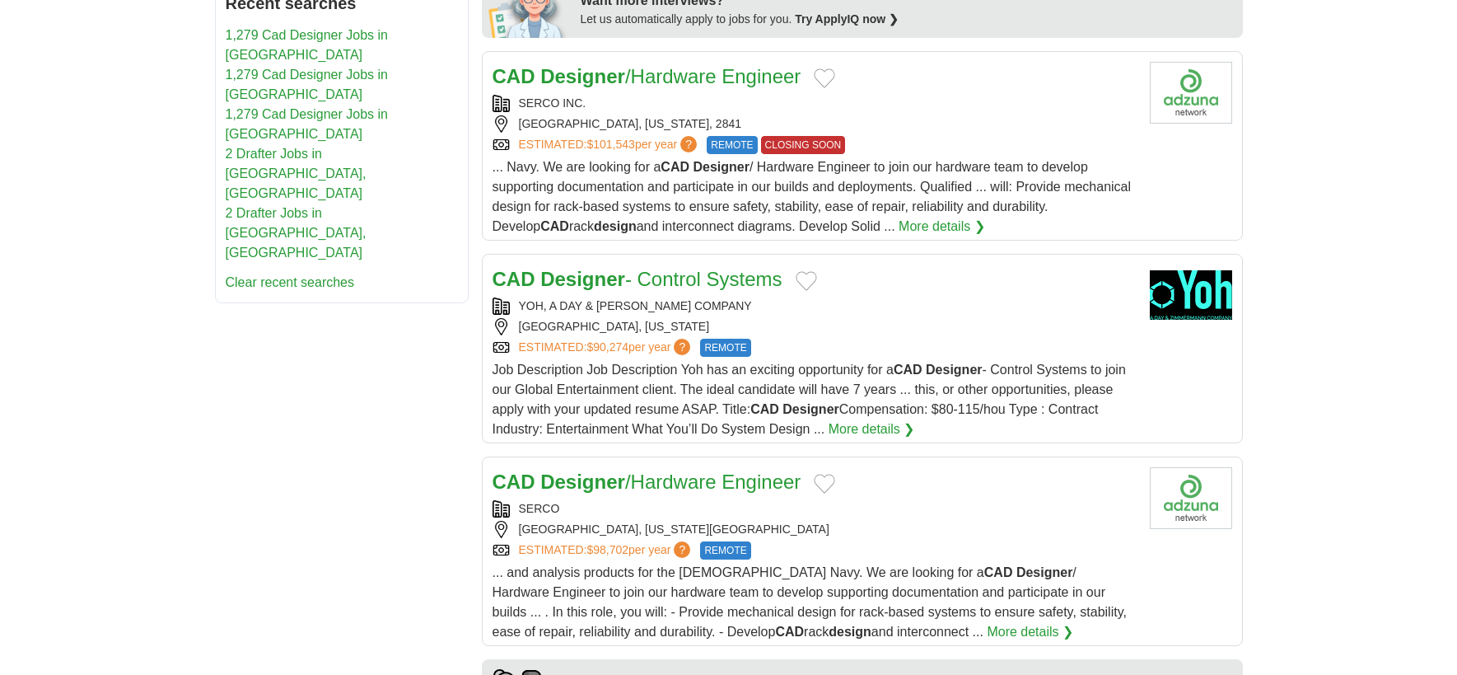
click at [600, 268] on strong "Designer" at bounding box center [582, 279] width 85 height 22
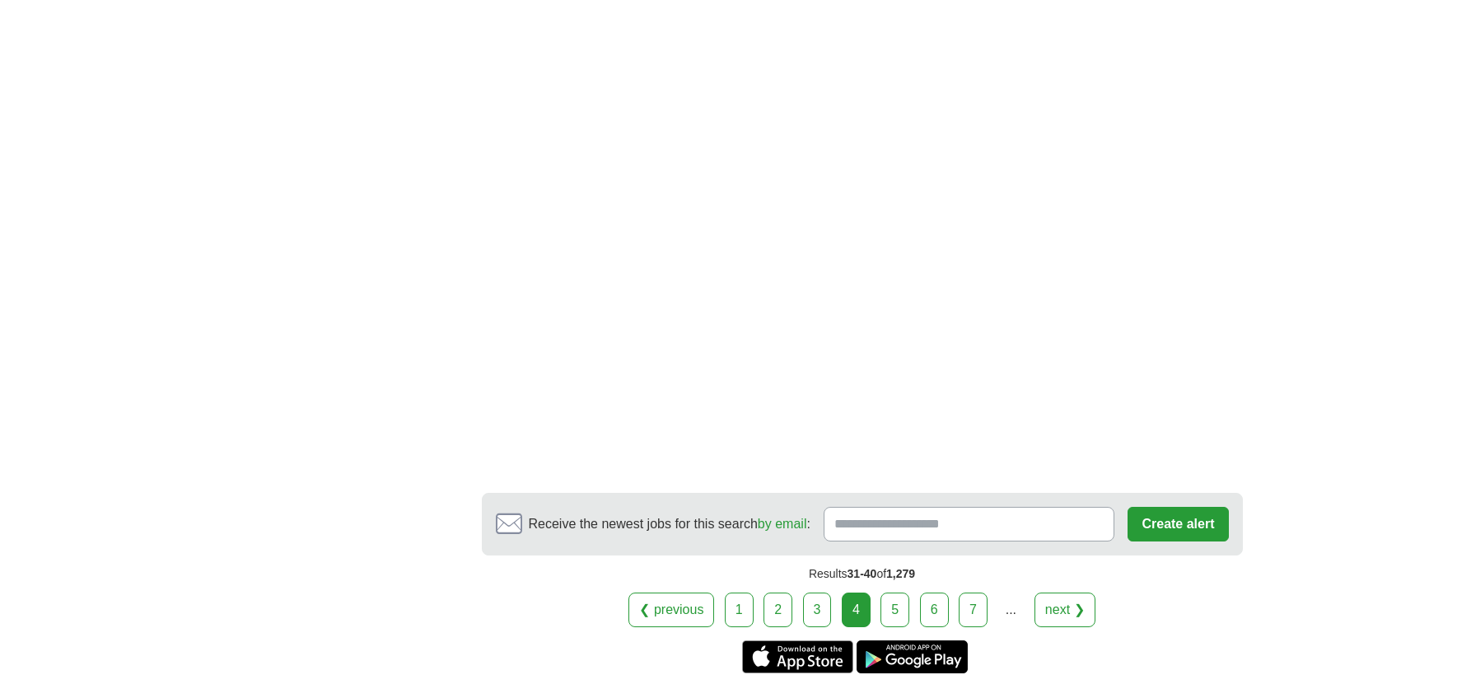
scroll to position [2883, 0]
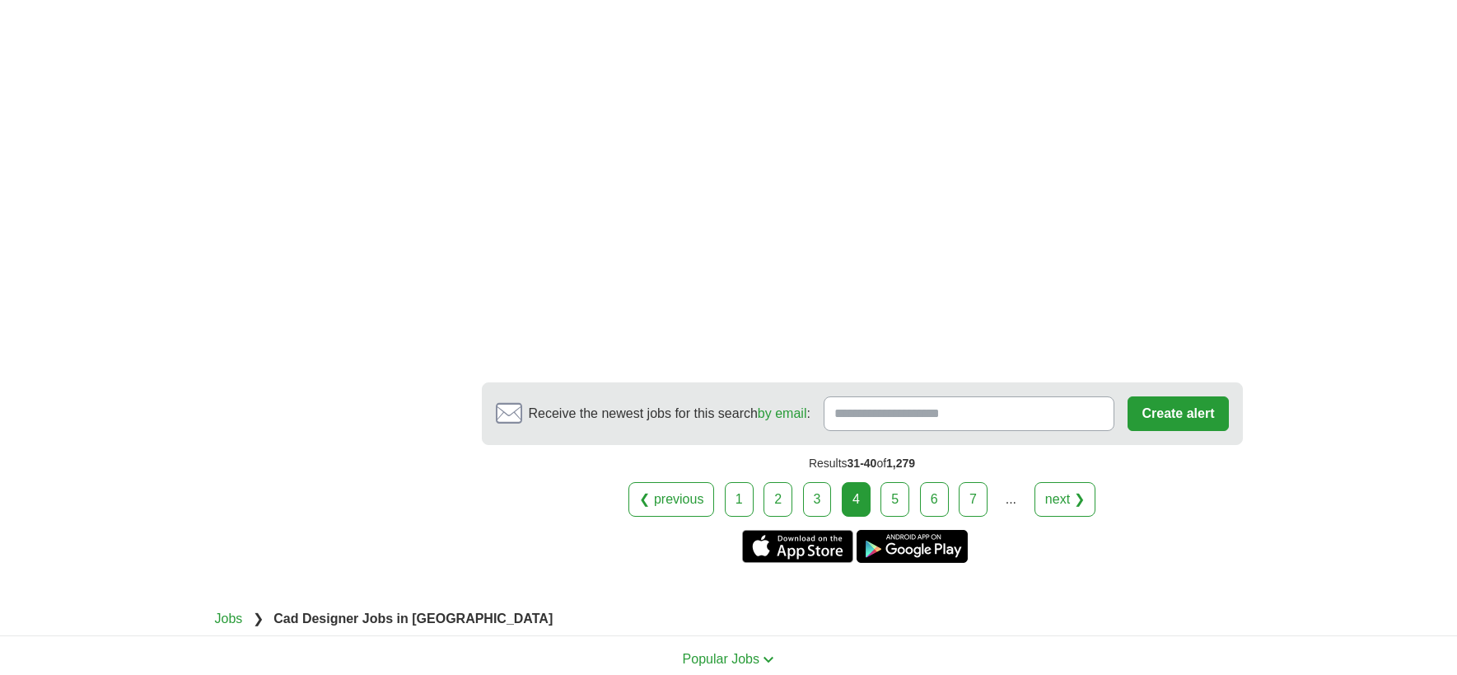
click at [886, 482] on link "5" at bounding box center [895, 499] width 29 height 35
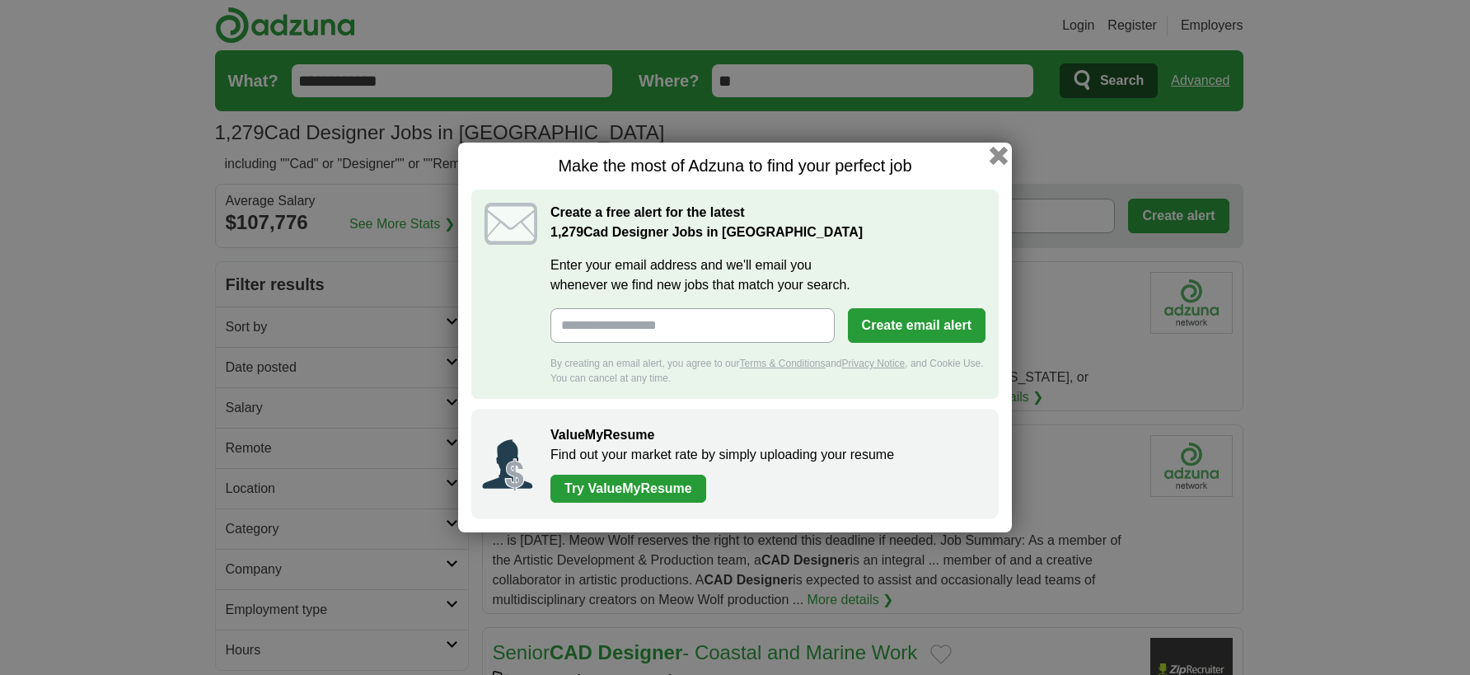
click at [997, 150] on button "button" at bounding box center [998, 156] width 18 height 18
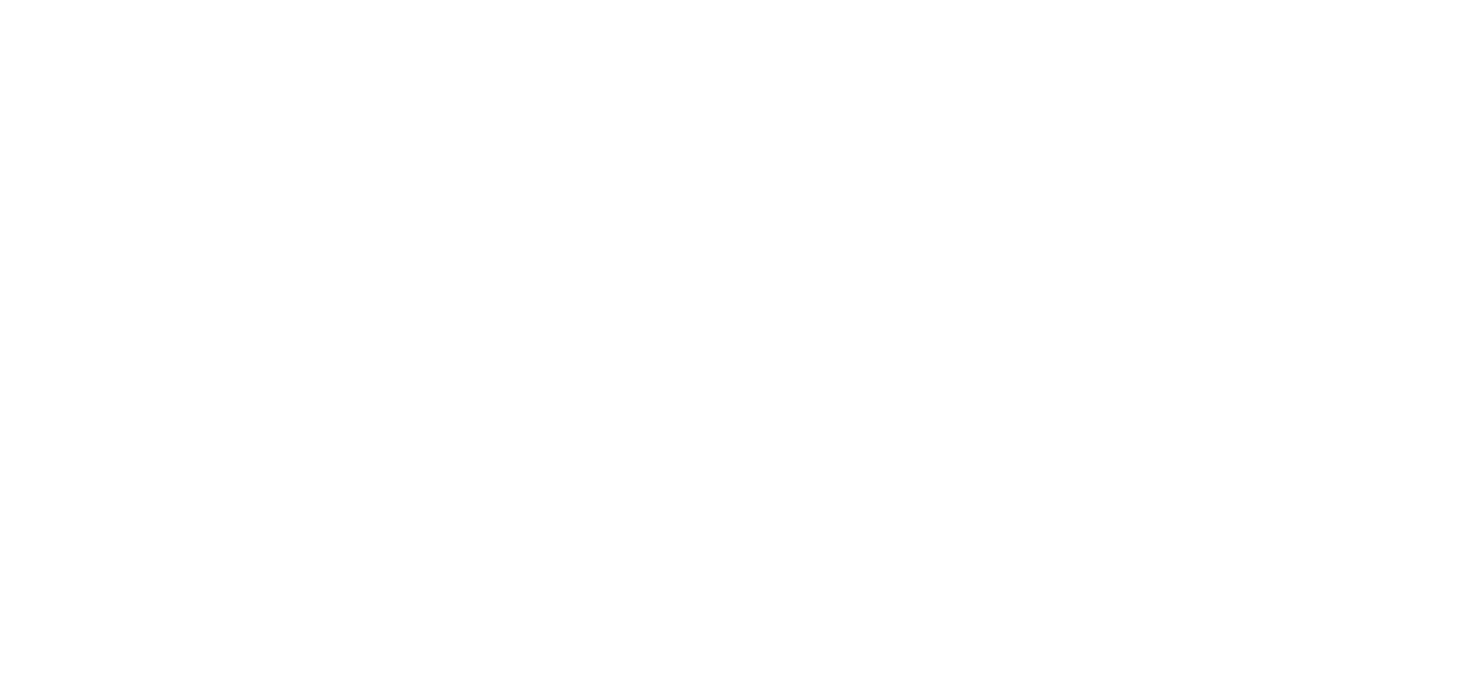
scroll to position [2636, 0]
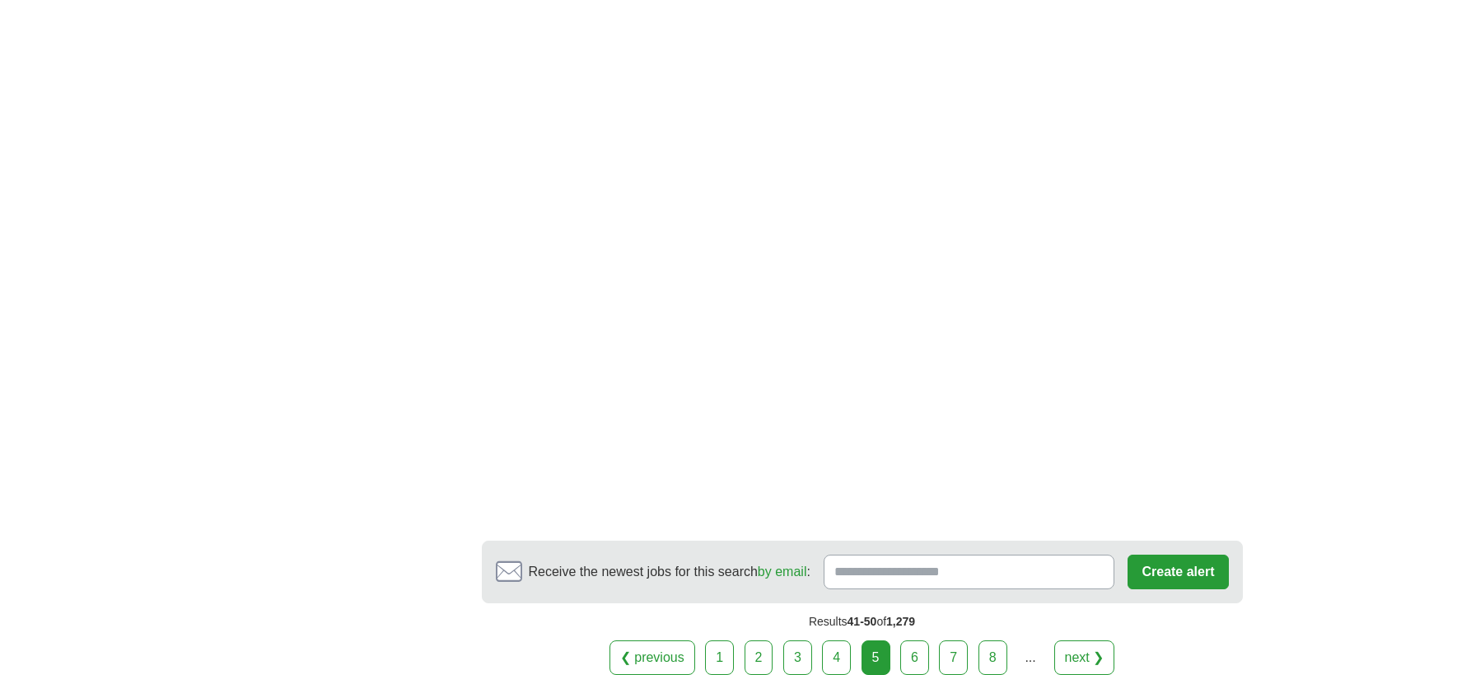
click at [918, 640] on link "6" at bounding box center [914, 657] width 29 height 35
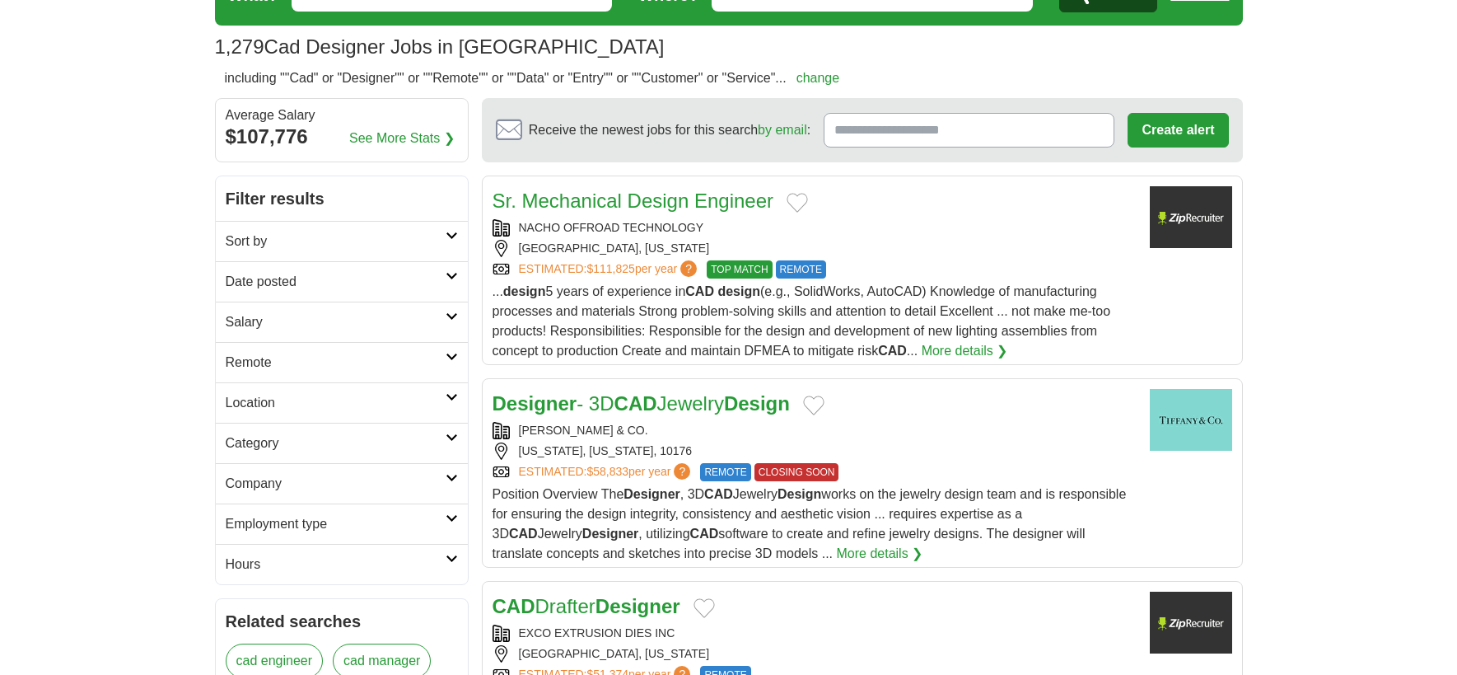
scroll to position [82, 0]
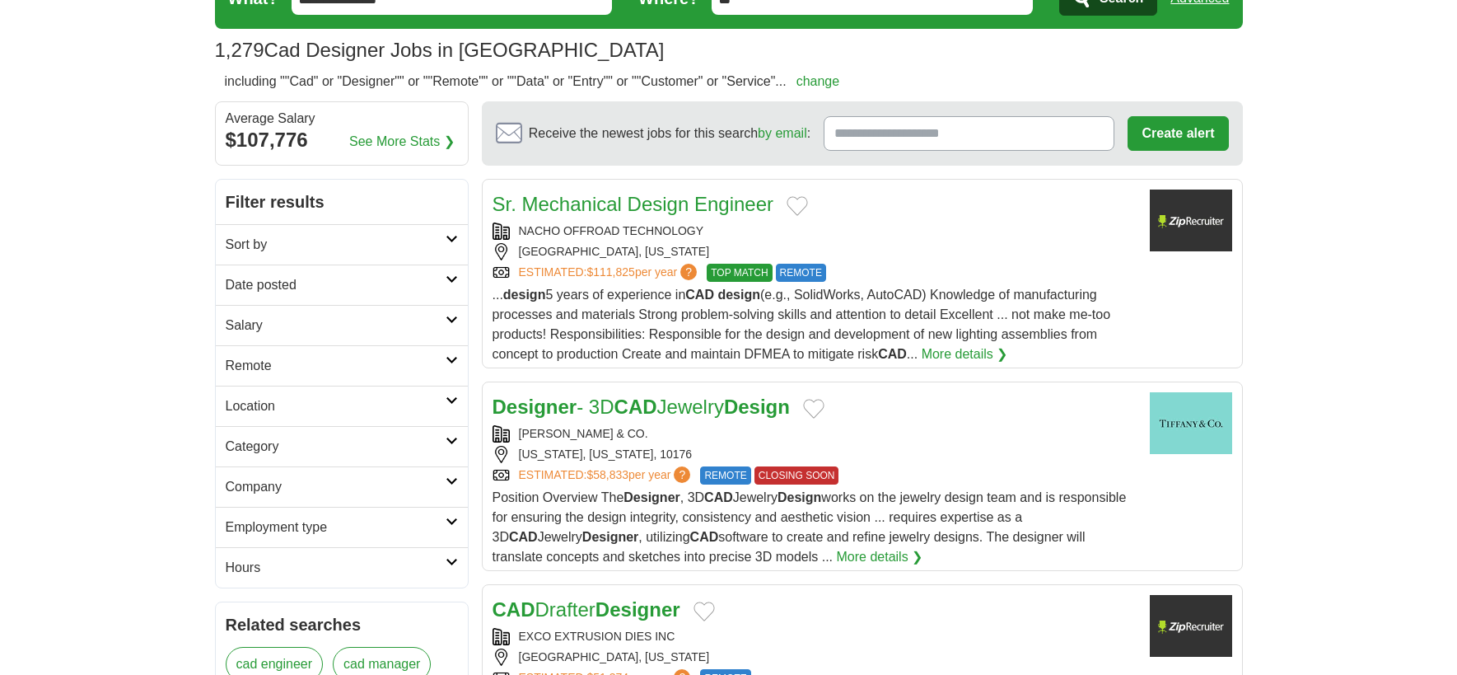
click at [600, 209] on link "Sr. Mechanical Design Engineer" at bounding box center [634, 204] width 282 height 22
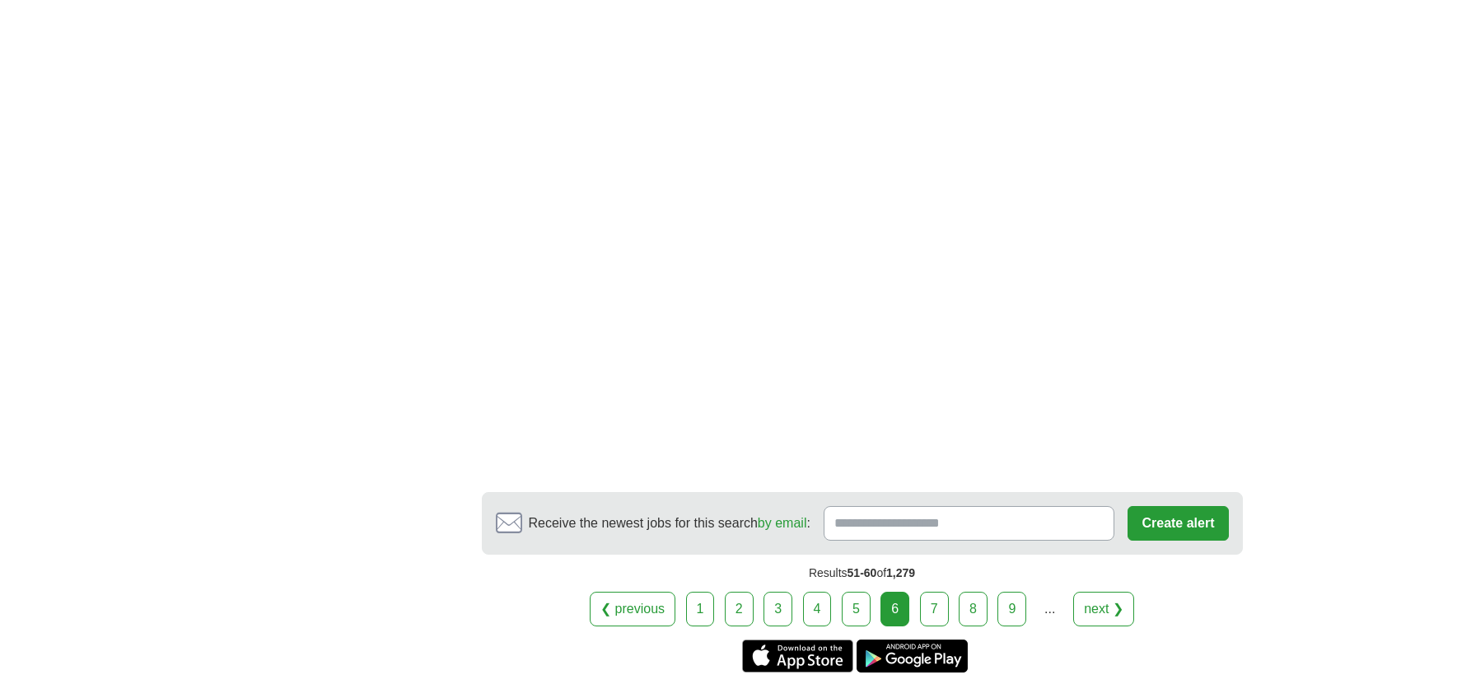
scroll to position [2966, 0]
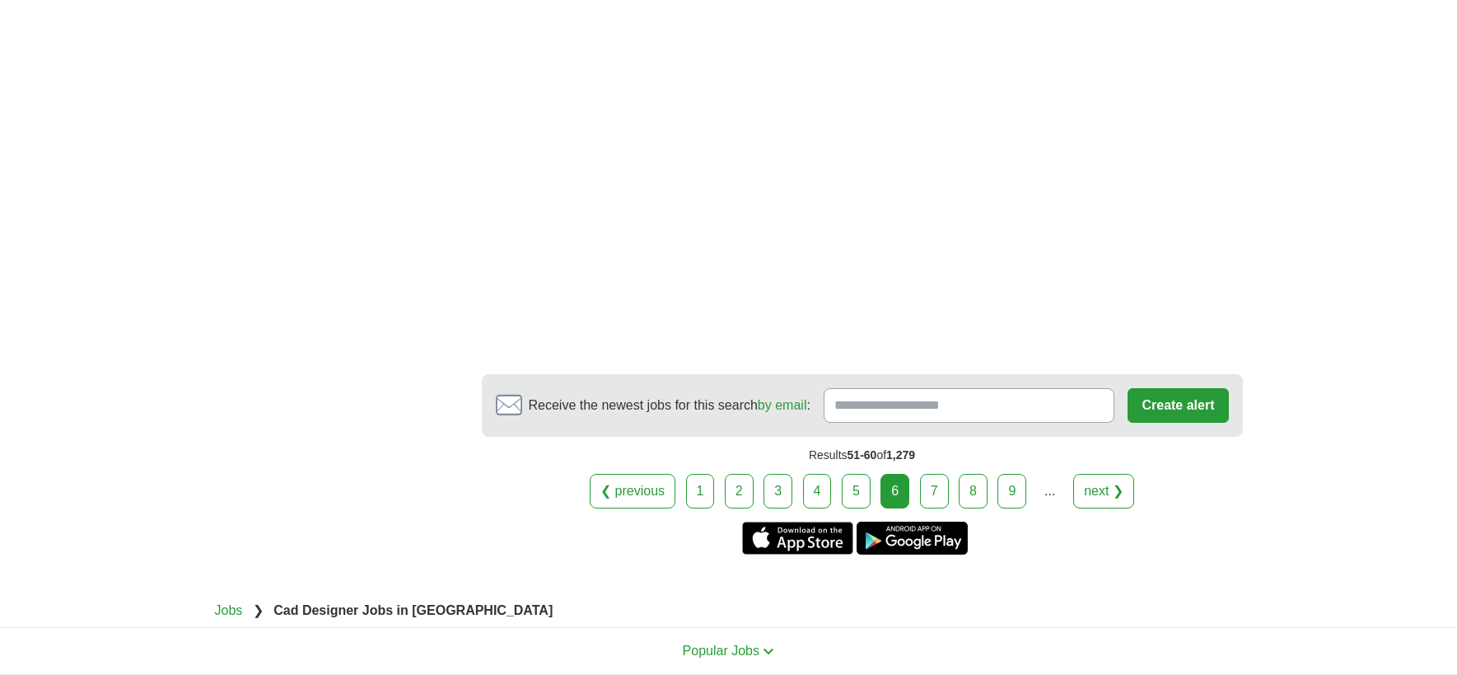
click at [937, 474] on link "7" at bounding box center [934, 491] width 29 height 35
